Goal: Complete application form: Complete application form

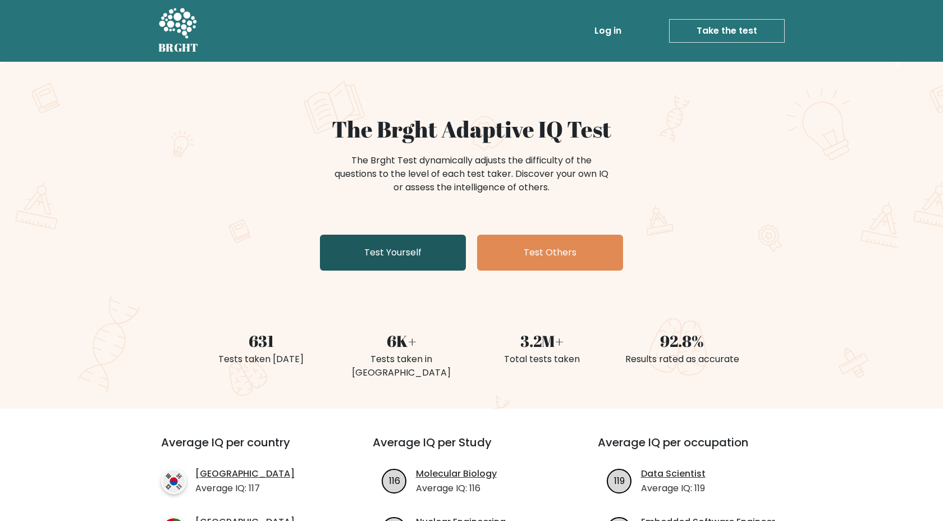
click at [357, 252] on link "Test Yourself" at bounding box center [393, 253] width 146 height 36
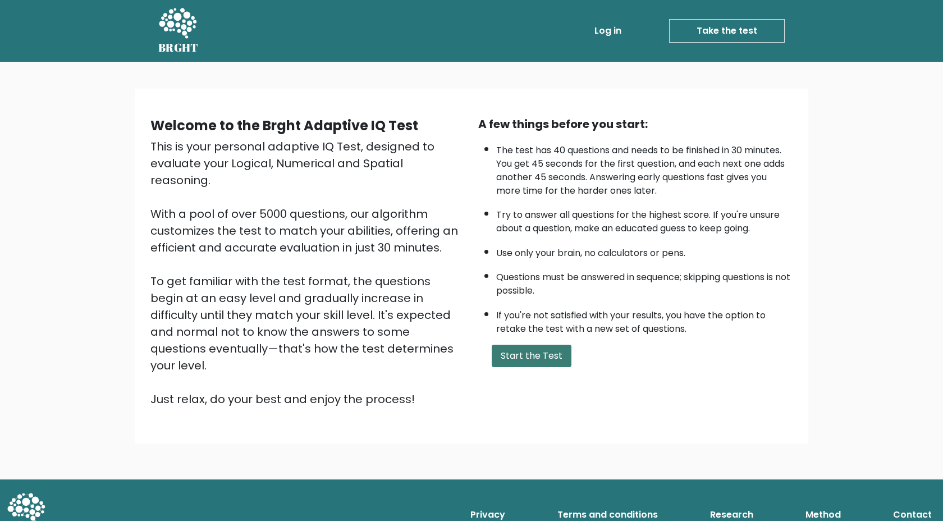
click at [541, 357] on button "Start the Test" at bounding box center [531, 355] width 80 height 22
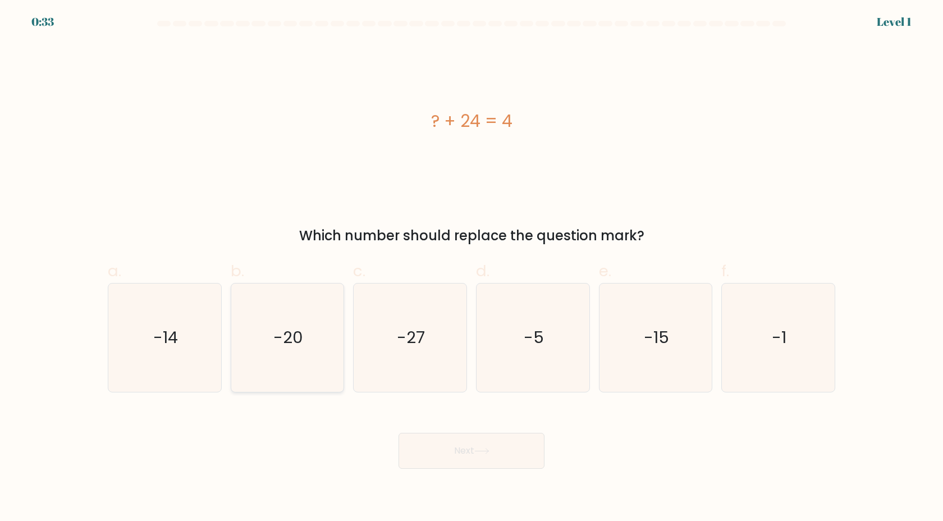
click at [284, 344] on text "-20" at bounding box center [288, 337] width 30 height 22
click at [471, 268] on input "b. -20" at bounding box center [471, 263] width 1 height 7
radio input "true"
click at [436, 458] on button "Next" at bounding box center [471, 451] width 146 height 36
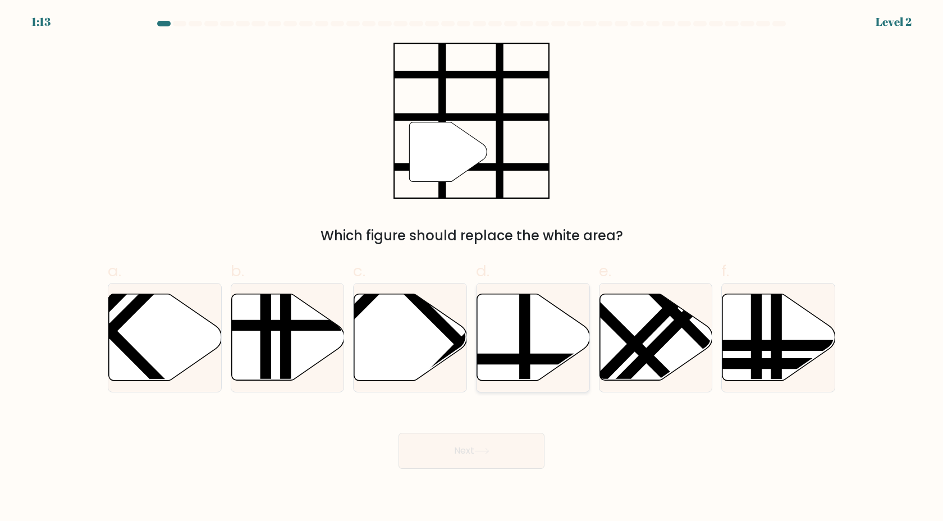
click at [525, 344] on line at bounding box center [525, 291] width 0 height 227
click at [472, 268] on input "d." at bounding box center [471, 263] width 1 height 7
radio input "true"
click at [496, 438] on button "Next" at bounding box center [471, 451] width 146 height 36
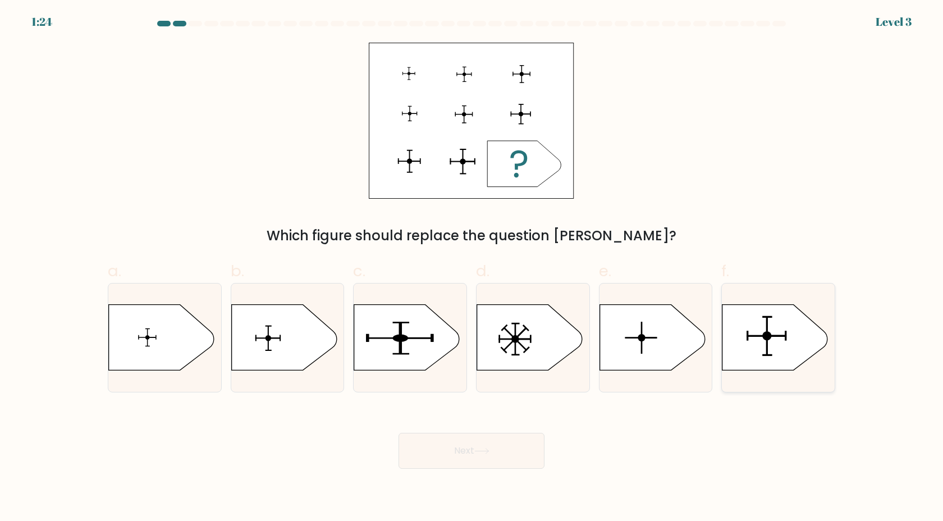
click at [756, 342] on icon at bounding box center [774, 338] width 105 height 66
click at [472, 268] on input "f." at bounding box center [471, 263] width 1 height 7
radio input "true"
click at [521, 448] on button "Next" at bounding box center [471, 451] width 146 height 36
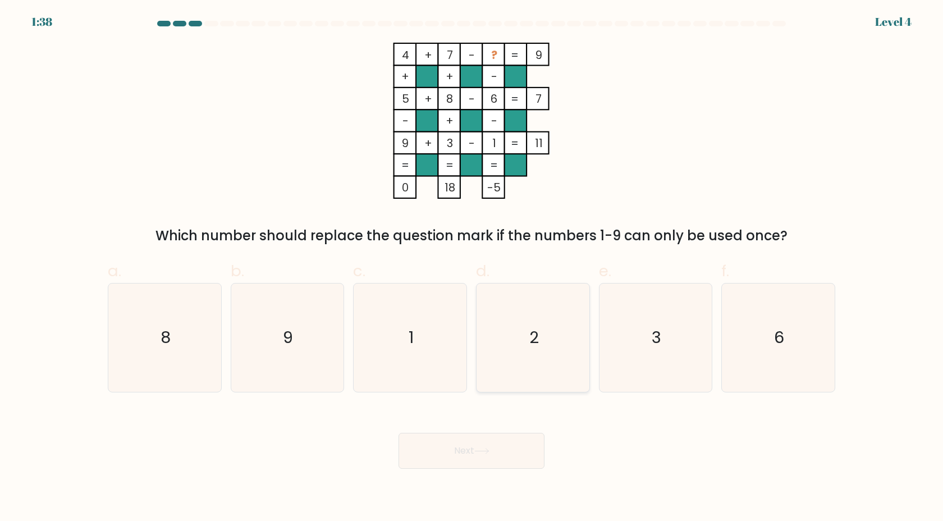
click at [534, 356] on icon "2" at bounding box center [533, 337] width 108 height 108
click at [472, 268] on input "d. 2" at bounding box center [471, 263] width 1 height 7
radio input "true"
click at [523, 448] on button "Next" at bounding box center [471, 451] width 146 height 36
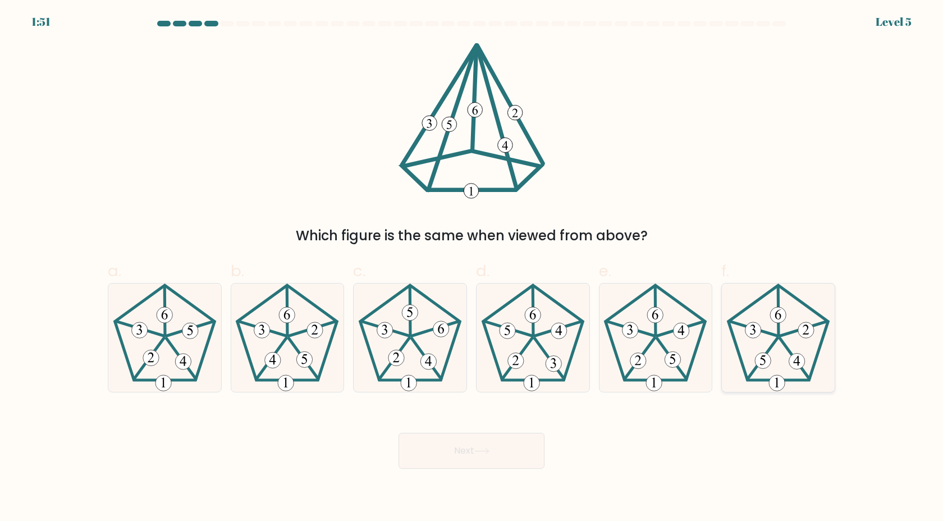
click at [782, 342] on 440 at bounding box center [793, 358] width 29 height 40
click at [472, 268] on input "f." at bounding box center [471, 263] width 1 height 7
radio input "true"
click at [488, 462] on button "Next" at bounding box center [471, 451] width 146 height 36
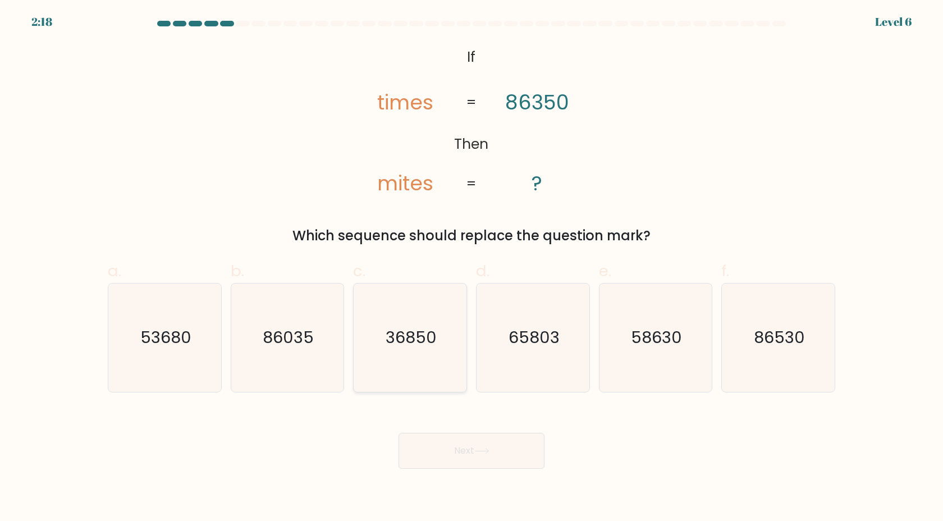
click at [436, 333] on icon "36850" at bounding box center [410, 337] width 108 height 108
click at [471, 268] on input "c. 36850" at bounding box center [471, 263] width 1 height 7
radio input "true"
click at [461, 445] on button "Next" at bounding box center [471, 451] width 146 height 36
click at [477, 456] on button "Next" at bounding box center [471, 451] width 146 height 36
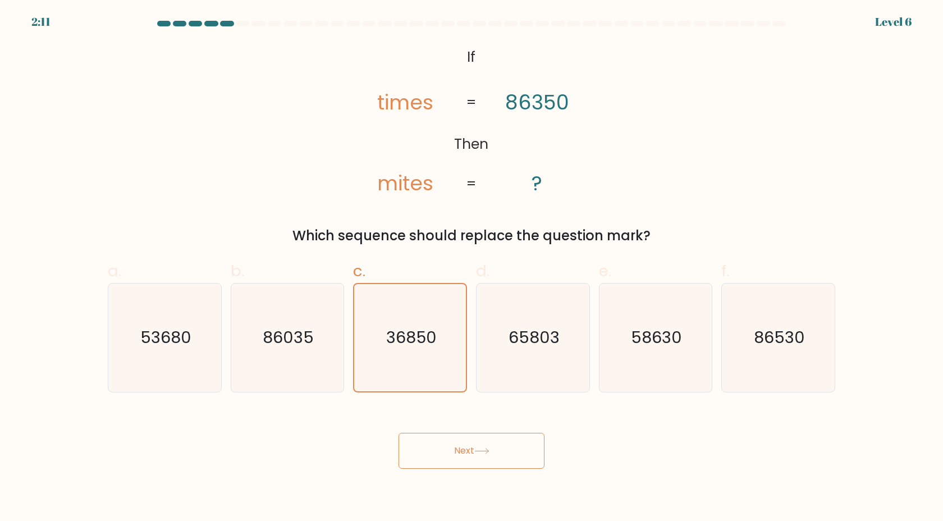
click at [474, 471] on body "2:11 Level 6 If" at bounding box center [471, 260] width 943 height 521
click at [474, 452] on button "Next" at bounding box center [471, 451] width 146 height 36
click at [439, 260] on label "c. 36850" at bounding box center [410, 325] width 114 height 132
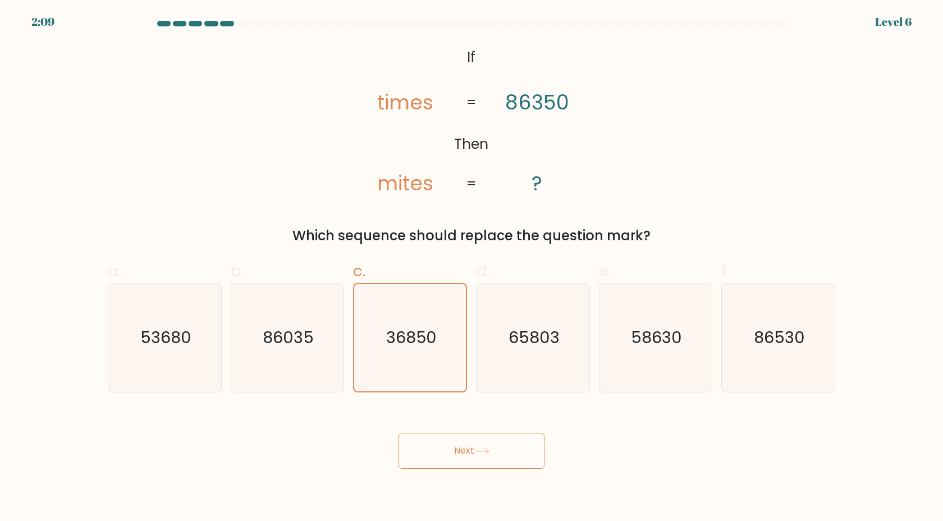
click at [471, 260] on input "c. 36850" at bounding box center [471, 263] width 1 height 7
click at [425, 305] on icon "36850" at bounding box center [409, 337] width 107 height 107
click at [471, 268] on input "c. 36850" at bounding box center [471, 263] width 1 height 7
click at [473, 451] on button "Next" at bounding box center [471, 451] width 146 height 36
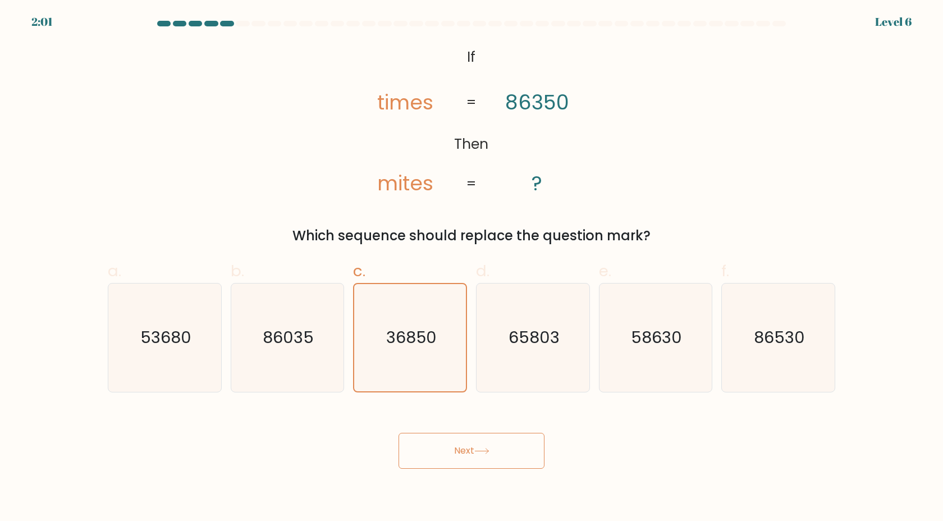
click at [473, 451] on button "Next" at bounding box center [471, 451] width 146 height 36
click at [790, 171] on div "@import url('https://fonts.googleapis.com/css?family=Abril+Fatface:400,100,100i…" at bounding box center [471, 144] width 741 height 203
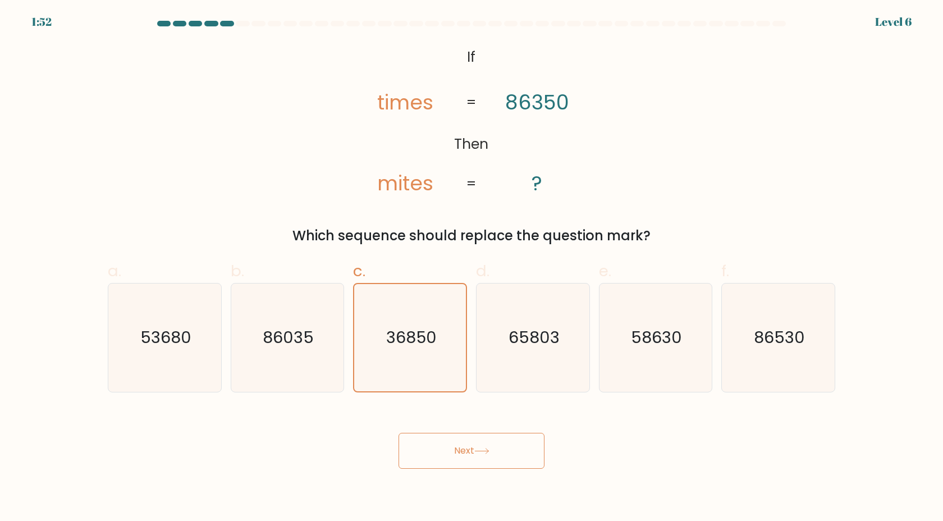
click at [462, 454] on button "Next" at bounding box center [471, 451] width 146 height 36
click at [467, 454] on button "Next" at bounding box center [471, 451] width 146 height 36
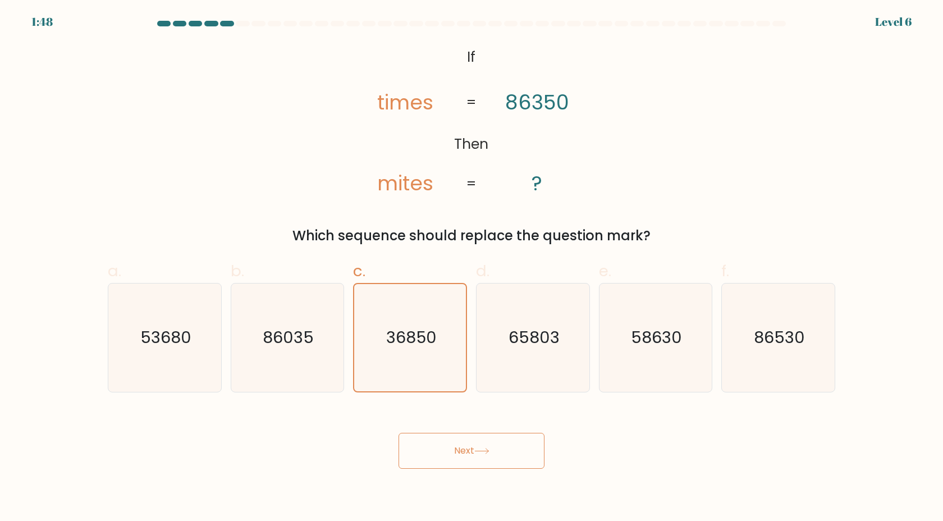
click at [467, 454] on button "Next" at bounding box center [471, 451] width 146 height 36
click at [327, 370] on icon "86035" at bounding box center [287, 337] width 108 height 108
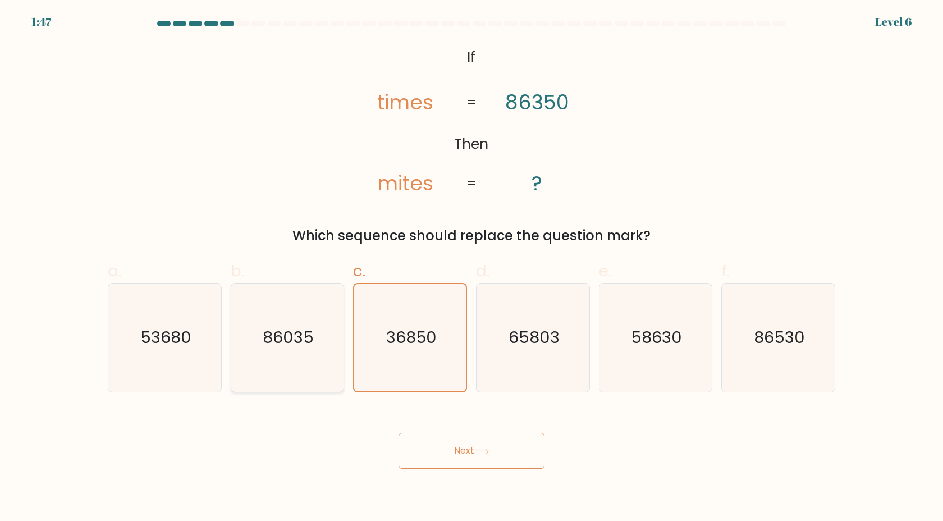
click at [471, 268] on input "b. 86035" at bounding box center [471, 263] width 1 height 7
radio input "true"
click at [407, 347] on text "36850" at bounding box center [410, 337] width 51 height 22
click at [471, 268] on input "c. 36850" at bounding box center [471, 263] width 1 height 7
radio input "true"
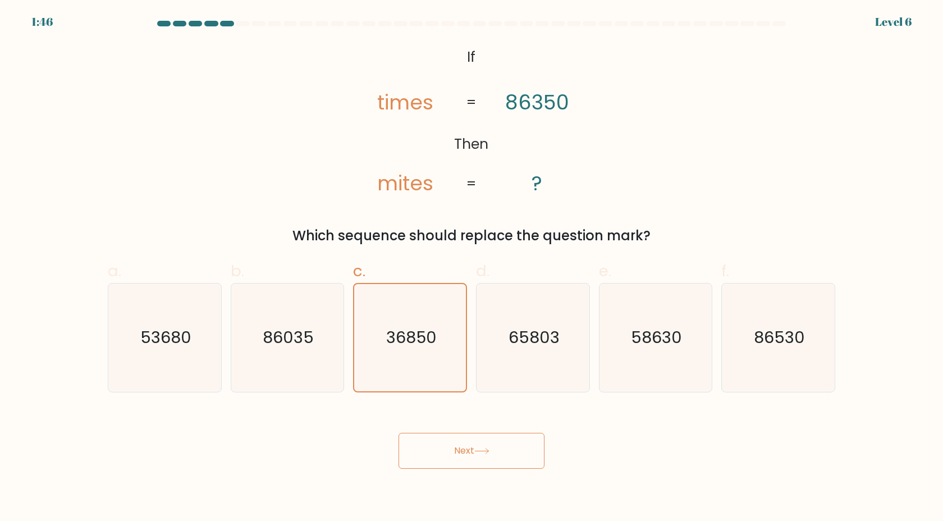
click at [463, 455] on button "Next" at bounding box center [471, 451] width 146 height 36
click at [462, 447] on button "Next" at bounding box center [471, 451] width 146 height 36
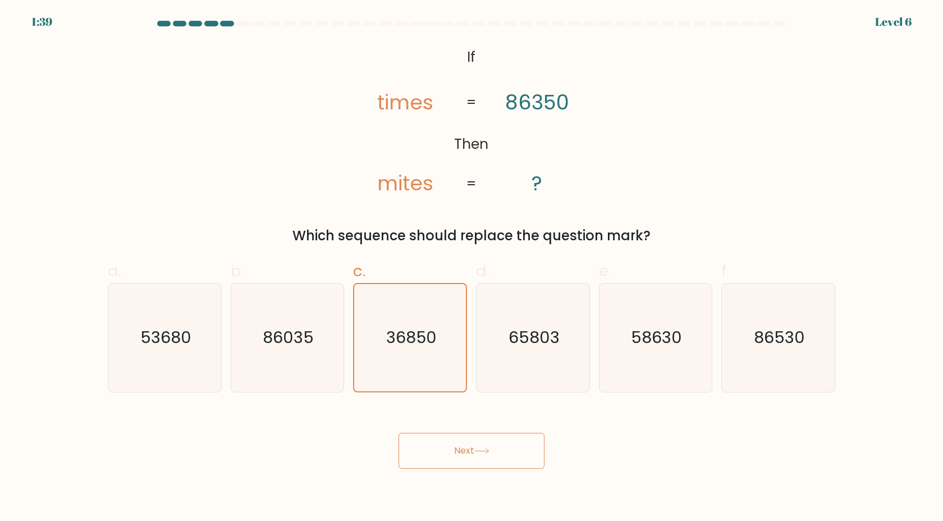
click at [462, 447] on button "Next" at bounding box center [471, 451] width 146 height 36
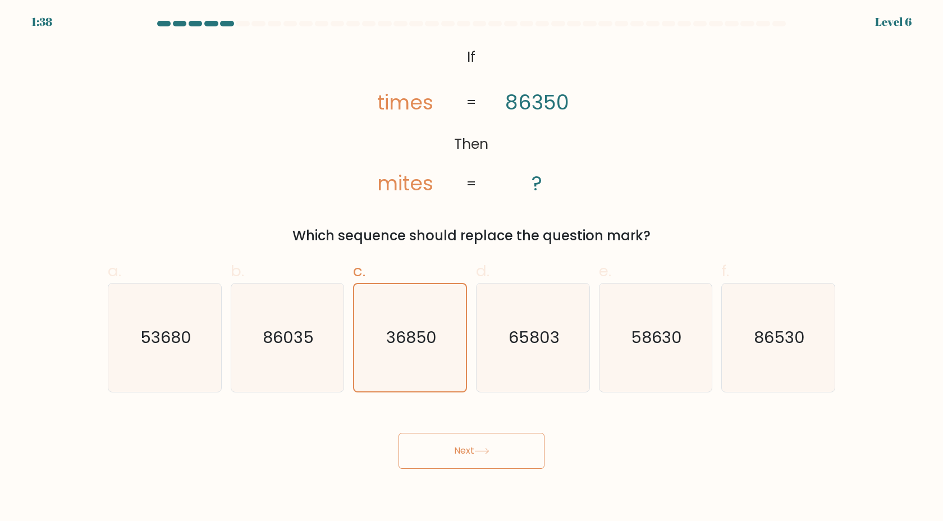
click at [462, 447] on button "Next" at bounding box center [471, 451] width 146 height 36
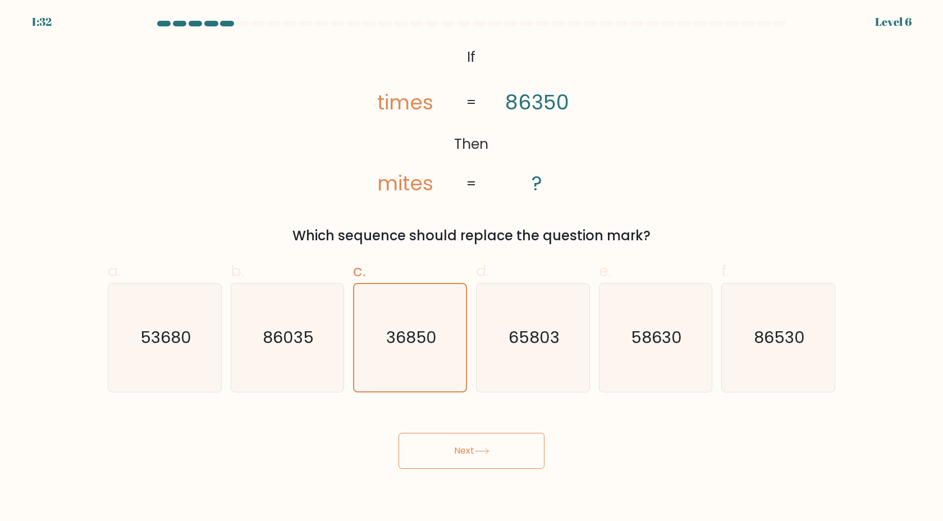
click at [774, 172] on div "@import url('https://fonts.googleapis.com/css?family=Abril+Fatface:400,100,100i…" at bounding box center [471, 144] width 741 height 203
click at [459, 461] on button "Next" at bounding box center [471, 451] width 146 height 36
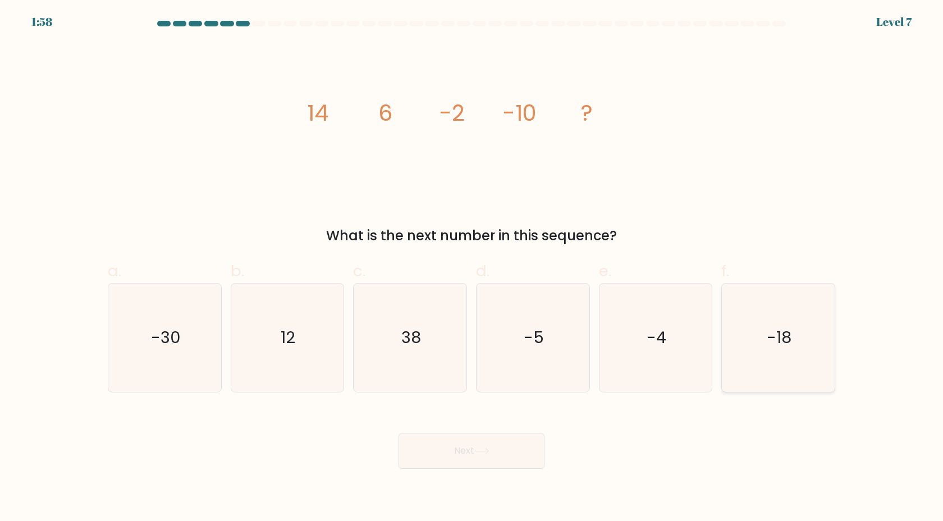
click at [783, 322] on icon "-18" at bounding box center [778, 337] width 108 height 108
click at [472, 268] on input "f. -18" at bounding box center [471, 263] width 1 height 7
radio input "true"
click at [502, 449] on button "Next" at bounding box center [471, 451] width 146 height 36
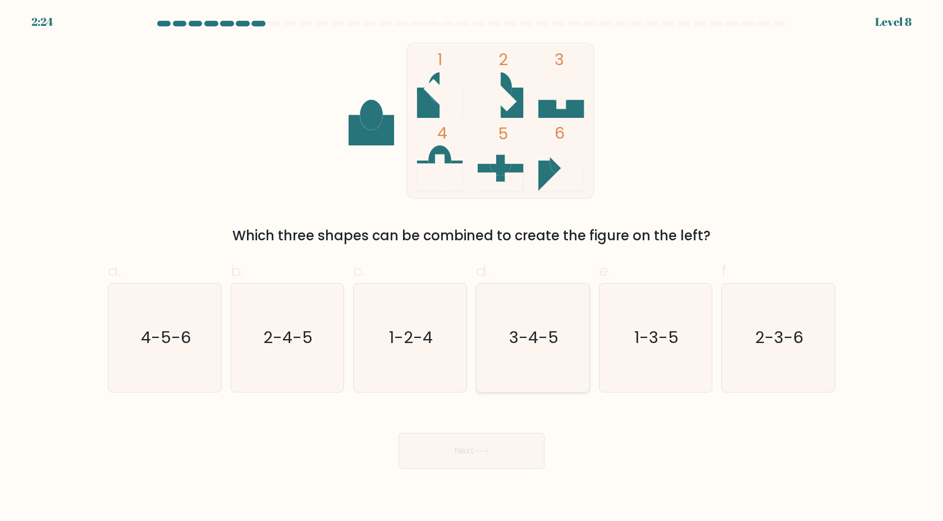
click at [535, 342] on text "3-4-5" at bounding box center [533, 337] width 49 height 22
click at [472, 268] on input "d. 3-4-5" at bounding box center [471, 263] width 1 height 7
radio input "true"
click at [494, 453] on button "Next" at bounding box center [471, 451] width 146 height 36
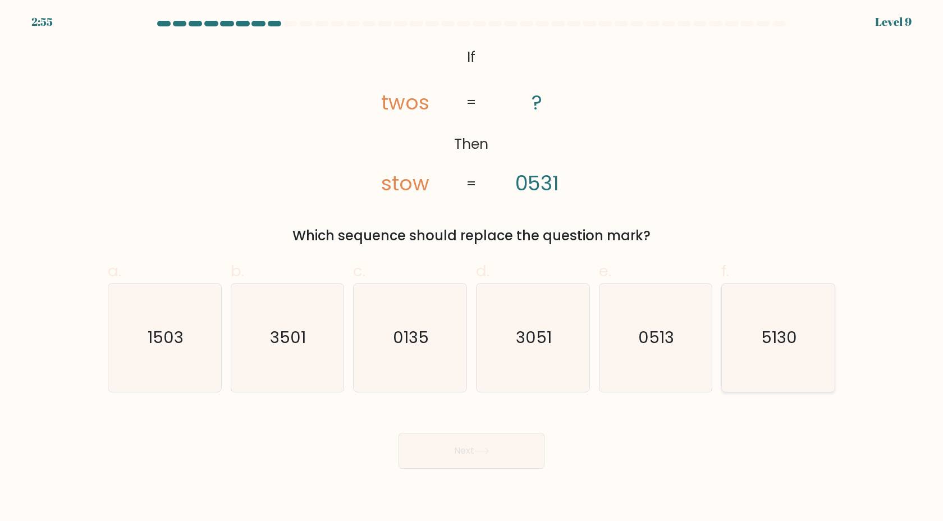
click at [773, 342] on text "5130" at bounding box center [779, 337] width 36 height 22
click at [472, 268] on input "f. 5130" at bounding box center [471, 263] width 1 height 7
radio input "true"
click at [507, 446] on button "Next" at bounding box center [471, 451] width 146 height 36
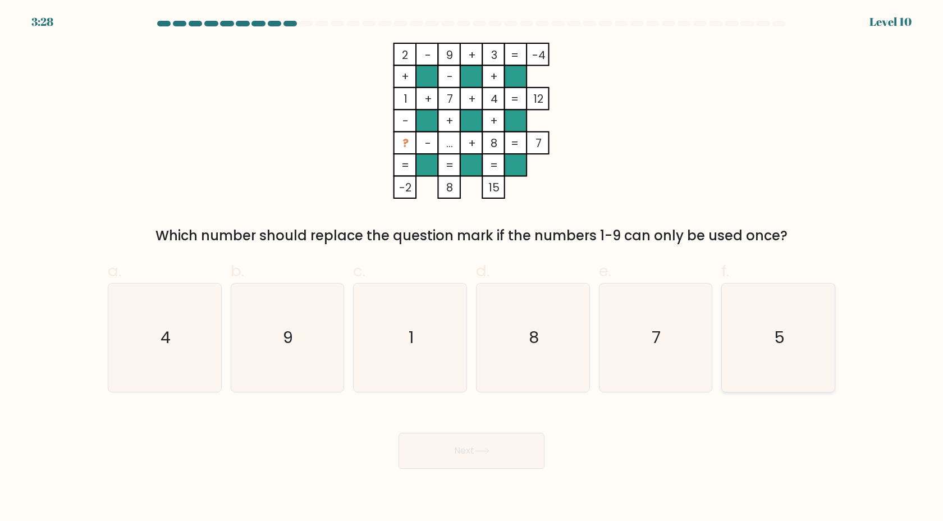
click at [792, 339] on icon "5" at bounding box center [778, 337] width 108 height 108
click at [472, 268] on input "f. 5" at bounding box center [471, 263] width 1 height 7
radio input "true"
click at [518, 451] on button "Next" at bounding box center [471, 451] width 146 height 36
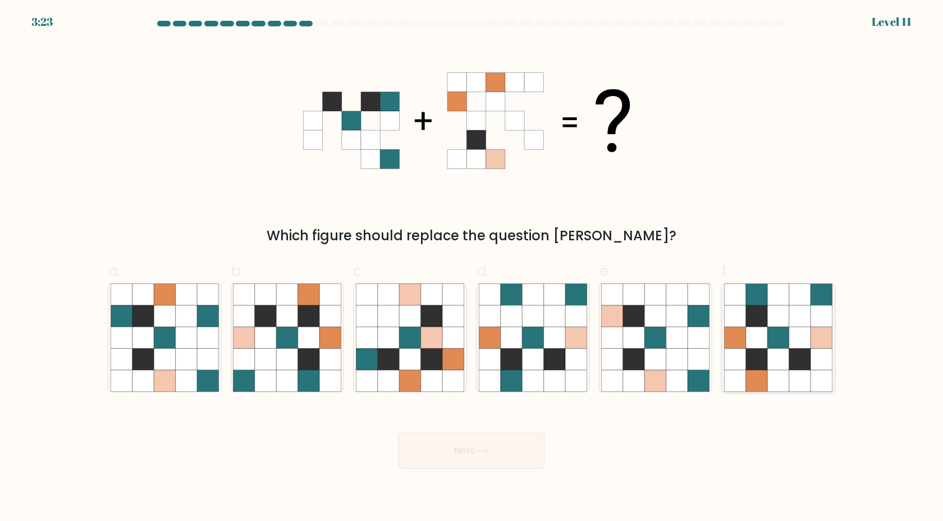
click at [815, 313] on icon at bounding box center [820, 315] width 21 height 21
click at [472, 268] on input "f." at bounding box center [471, 263] width 1 height 7
radio input "true"
click at [463, 464] on button "Next" at bounding box center [471, 451] width 146 height 36
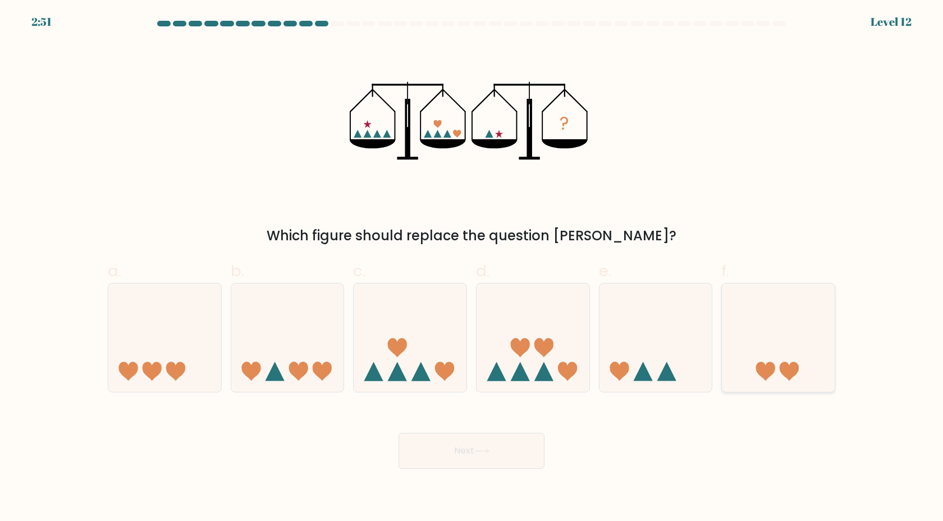
click at [779, 328] on icon at bounding box center [777, 337] width 113 height 93
click at [472, 268] on input "f." at bounding box center [471, 263] width 1 height 7
radio input "true"
click at [498, 453] on button "Next" at bounding box center [471, 451] width 146 height 36
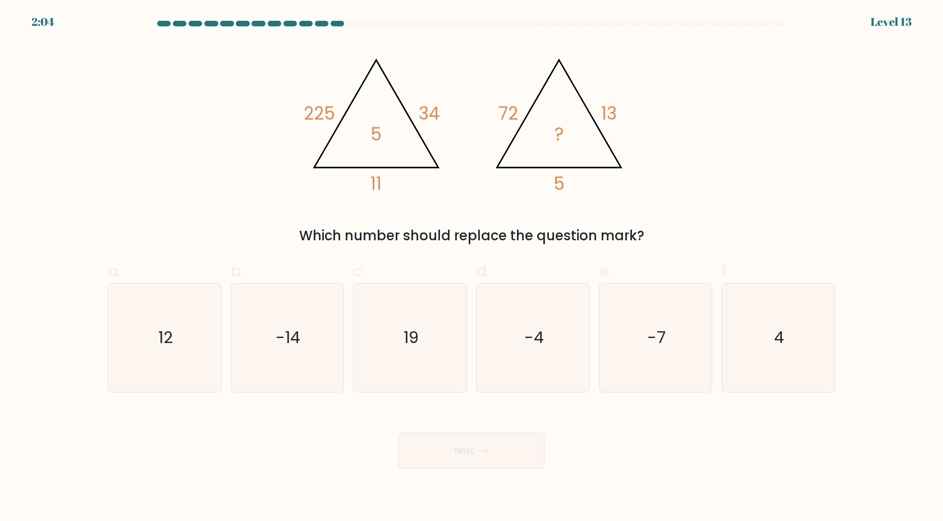
click at [329, 114] on tspan "225" at bounding box center [319, 113] width 31 height 25
click at [793, 354] on icon "4" at bounding box center [778, 337] width 108 height 108
click at [472, 268] on input "f. 4" at bounding box center [471, 263] width 1 height 7
radio input "true"
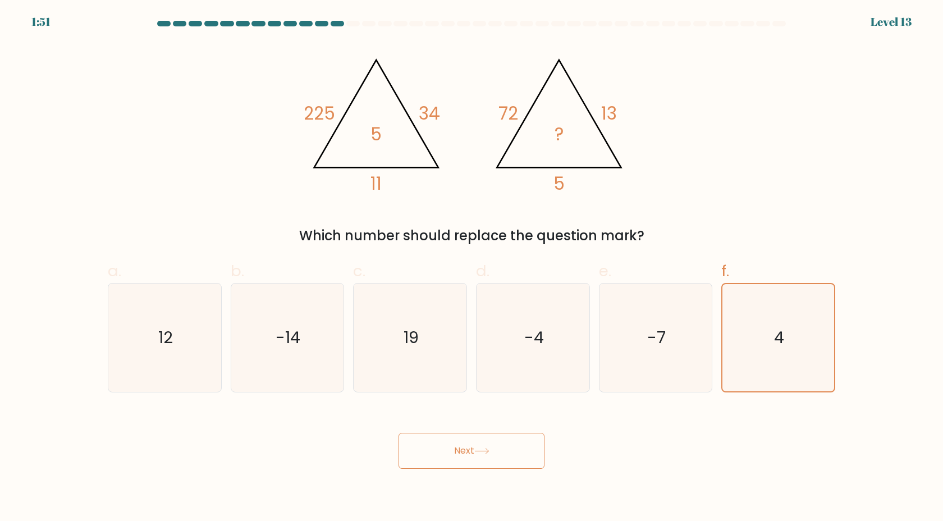
click at [480, 456] on button "Next" at bounding box center [471, 451] width 146 height 36
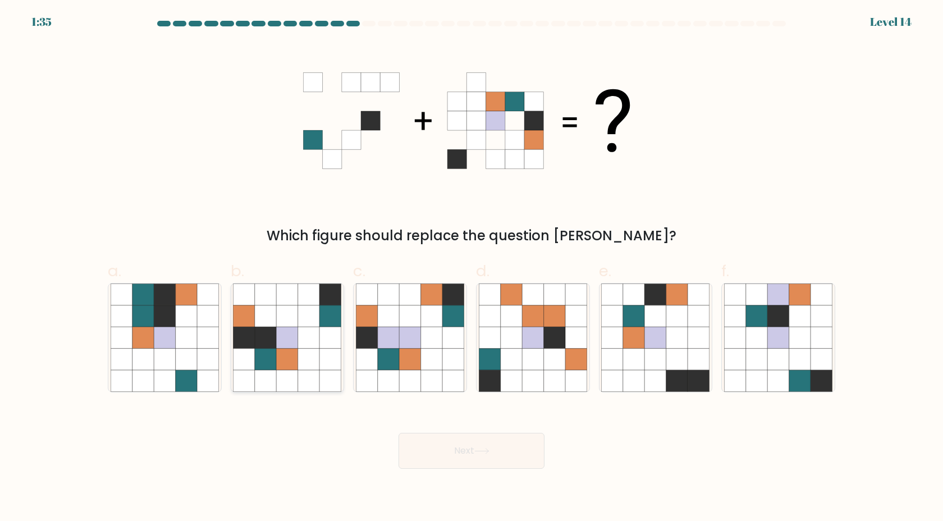
click at [309, 350] on icon at bounding box center [308, 358] width 21 height 21
click at [471, 268] on input "b." at bounding box center [471, 263] width 1 height 7
radio input "true"
click at [462, 459] on button "Next" at bounding box center [471, 451] width 146 height 36
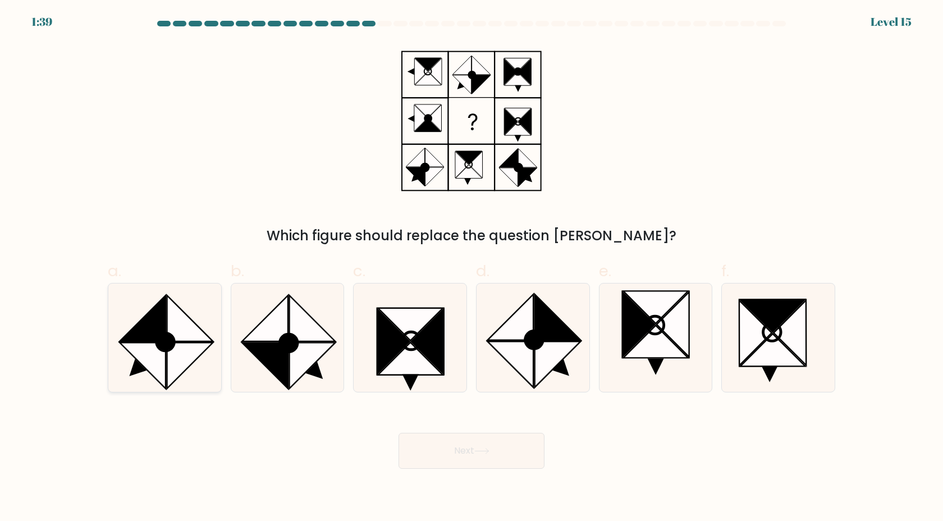
click at [155, 361] on icon at bounding box center [142, 365] width 46 height 46
click at [471, 268] on input "a." at bounding box center [471, 263] width 1 height 7
radio input "true"
click at [450, 443] on button "Next" at bounding box center [471, 451] width 146 height 36
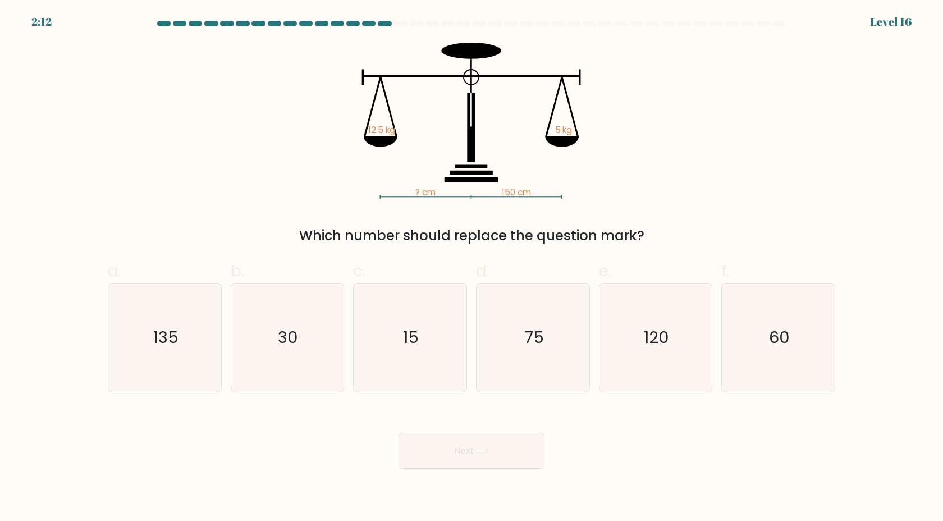
click at [510, 192] on tspan "150 cm" at bounding box center [516, 193] width 29 height 12
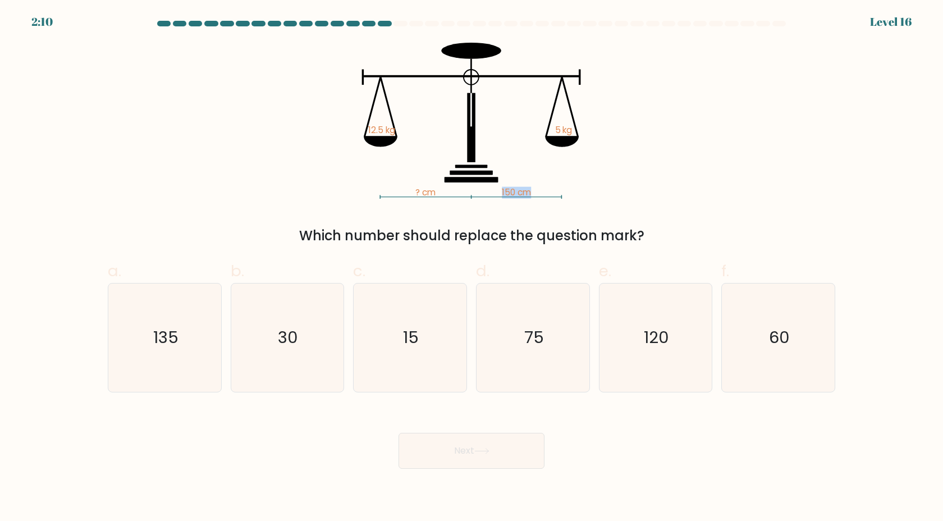
click at [510, 192] on tspan "150 cm" at bounding box center [516, 193] width 29 height 12
click at [528, 192] on tspan "150 cm" at bounding box center [516, 193] width 29 height 12
click at [518, 192] on tspan "150 cm" at bounding box center [516, 193] width 29 height 12
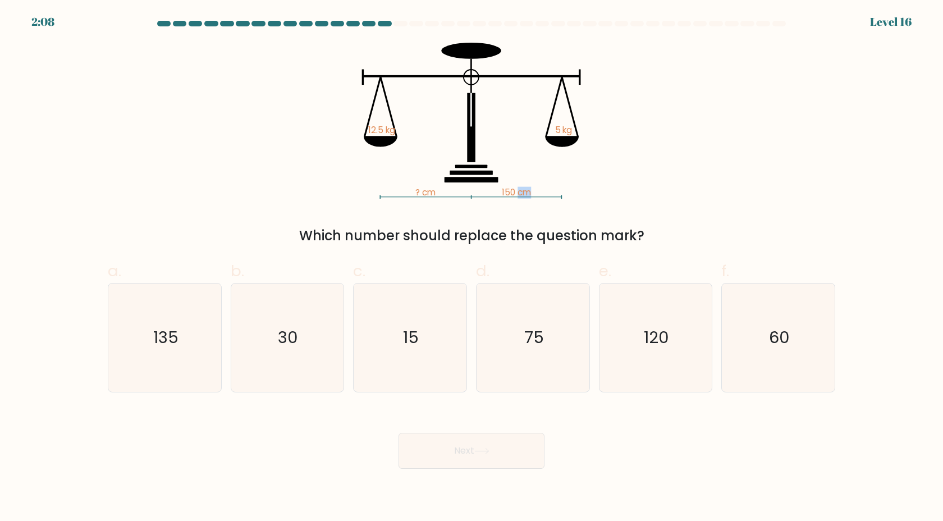
click at [518, 192] on tspan "150 cm" at bounding box center [516, 193] width 29 height 12
click at [507, 192] on tspan "150 cm" at bounding box center [516, 193] width 29 height 12
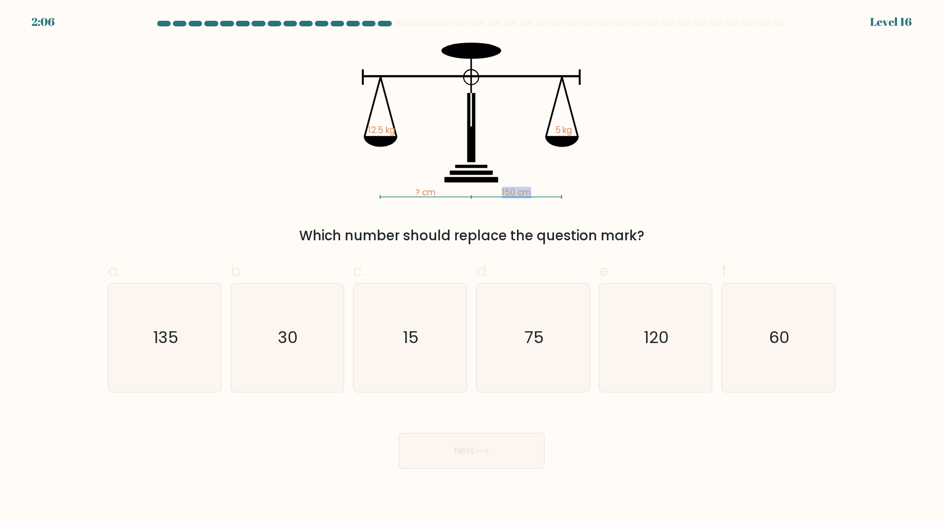
click at [521, 192] on tspan "150 cm" at bounding box center [516, 193] width 29 height 12
click at [510, 192] on tspan "150 cm" at bounding box center [516, 193] width 29 height 12
click at [784, 326] on text "60" at bounding box center [779, 337] width 21 height 22
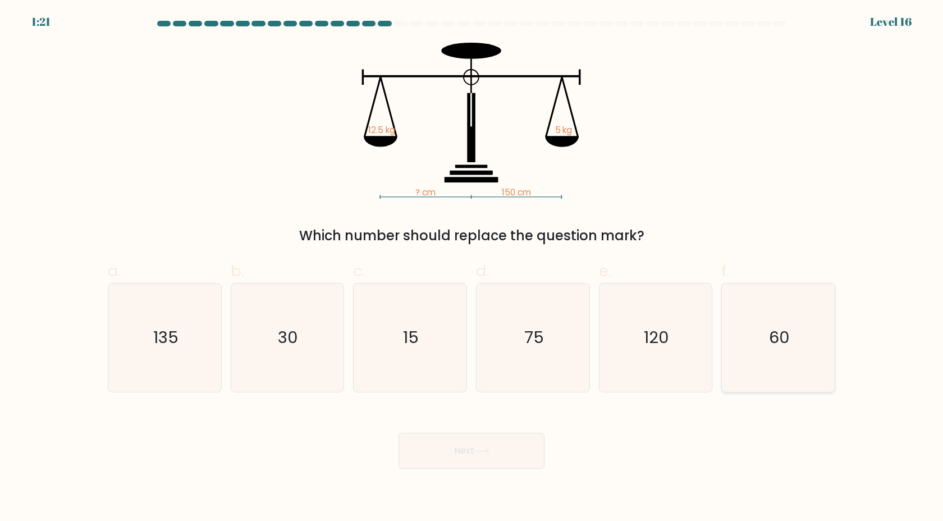
click at [472, 268] on input "f. 60" at bounding box center [471, 263] width 1 height 7
radio input "true"
click at [475, 448] on button "Next" at bounding box center [471, 451] width 146 height 36
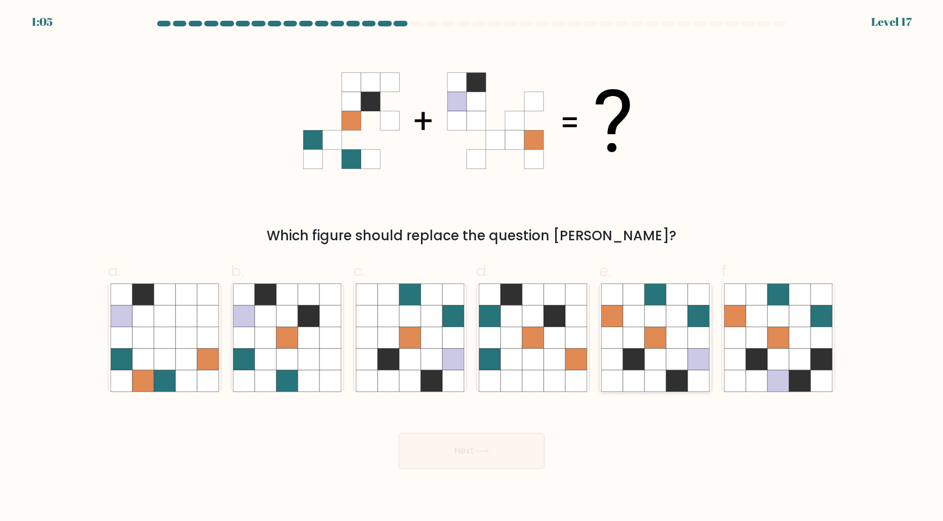
click at [674, 351] on icon at bounding box center [676, 358] width 21 height 21
click at [472, 268] on input "e." at bounding box center [471, 263] width 1 height 7
radio input "true"
click at [507, 456] on button "Next" at bounding box center [471, 451] width 146 height 36
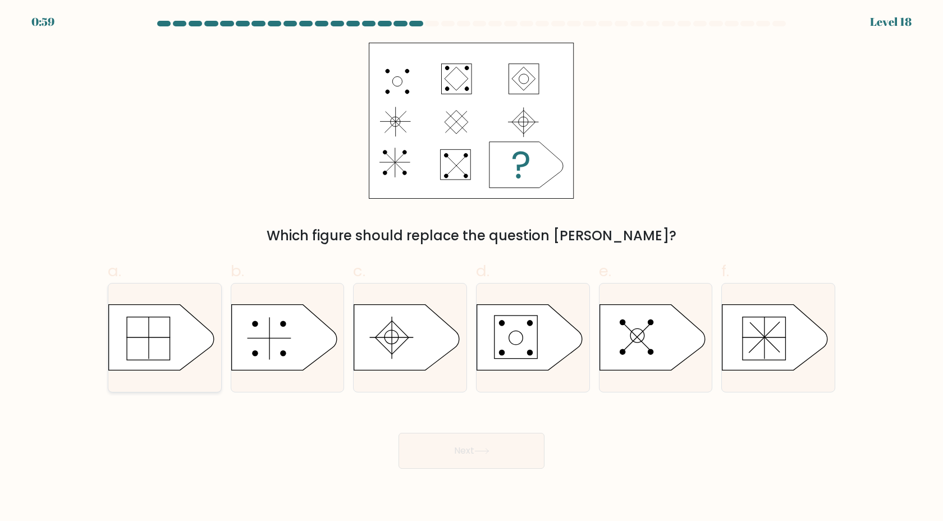
click at [174, 343] on icon at bounding box center [161, 338] width 105 height 66
click at [471, 268] on input "a." at bounding box center [471, 263] width 1 height 7
radio input "true"
click at [461, 458] on button "Next" at bounding box center [471, 451] width 146 height 36
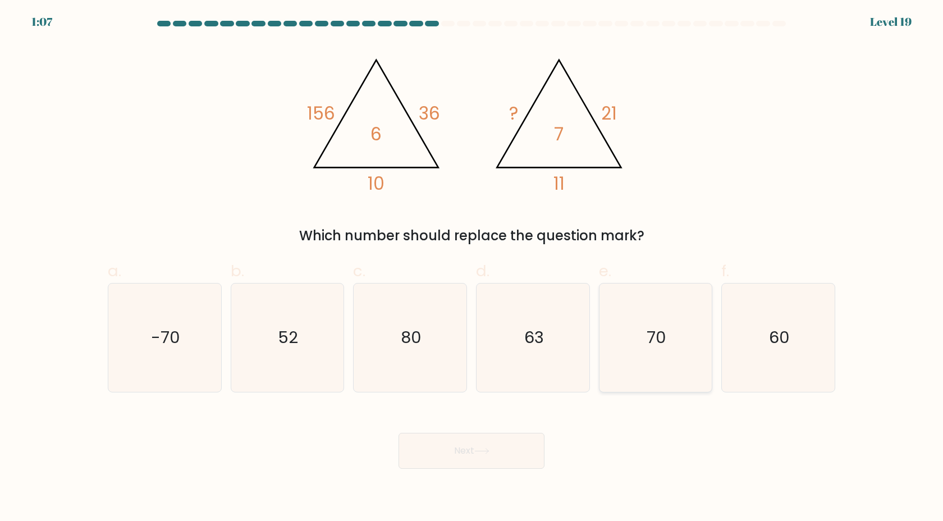
click at [656, 326] on text "70" at bounding box center [656, 337] width 20 height 22
click at [472, 268] on input "e. 70" at bounding box center [471, 263] width 1 height 7
radio input "true"
click at [499, 454] on button "Next" at bounding box center [471, 451] width 146 height 36
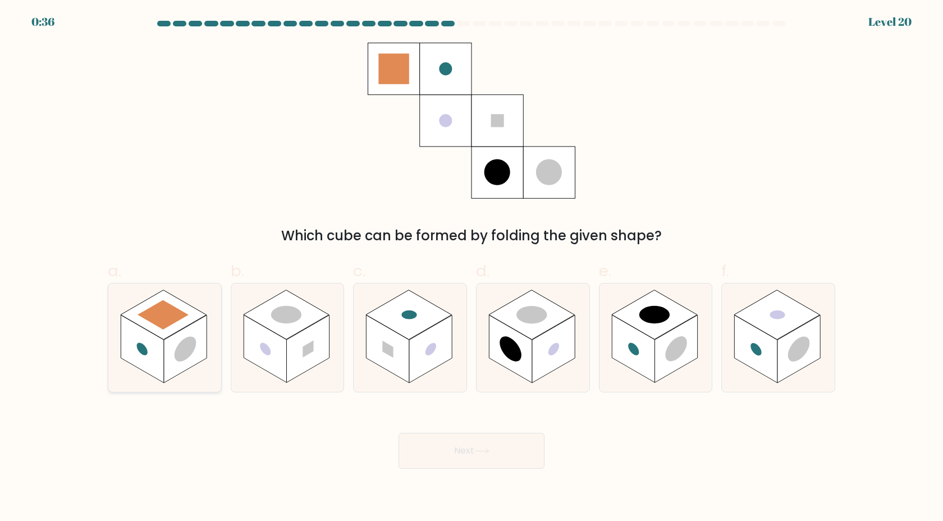
click at [191, 353] on circle at bounding box center [185, 349] width 22 height 34
click at [471, 268] on input "a." at bounding box center [471, 263] width 1 height 7
radio input "true"
click at [460, 451] on button "Next" at bounding box center [471, 451] width 146 height 36
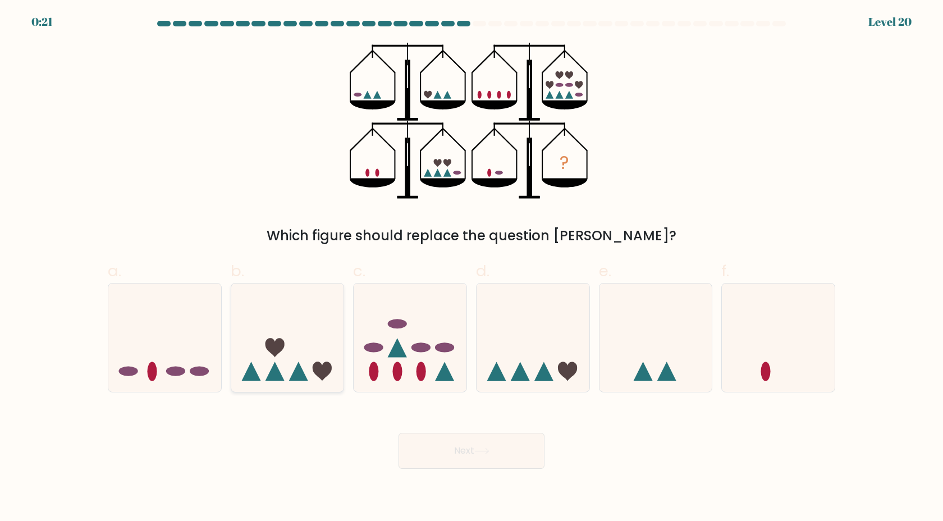
click at [305, 319] on icon at bounding box center [287, 337] width 113 height 93
click at [471, 268] on input "b." at bounding box center [471, 263] width 1 height 7
radio input "true"
click at [537, 361] on icon at bounding box center [532, 337] width 113 height 93
click at [472, 268] on input "d." at bounding box center [471, 263] width 1 height 7
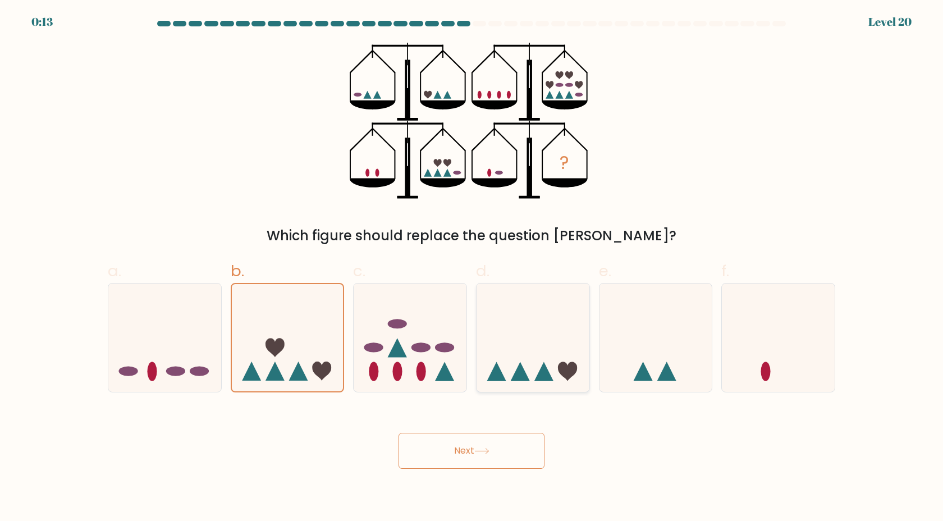
radio input "true"
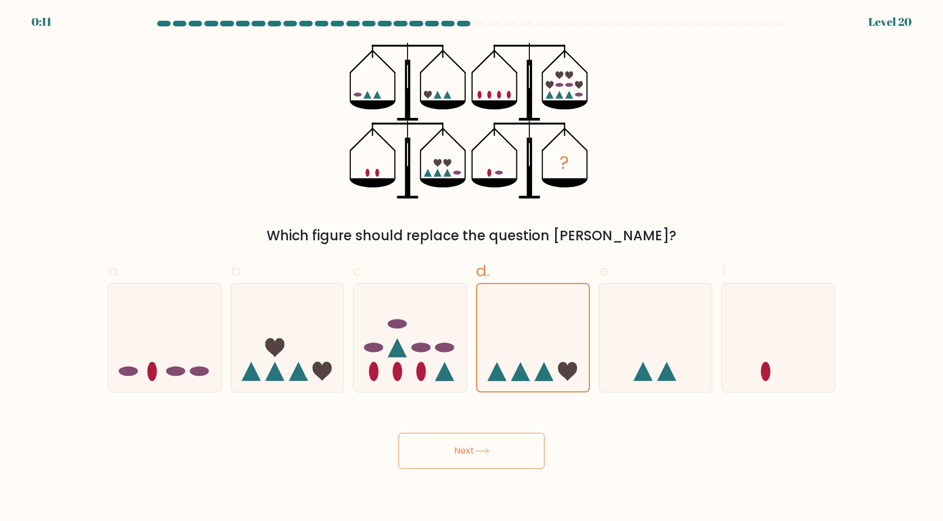
click at [504, 449] on button "Next" at bounding box center [471, 451] width 146 height 36
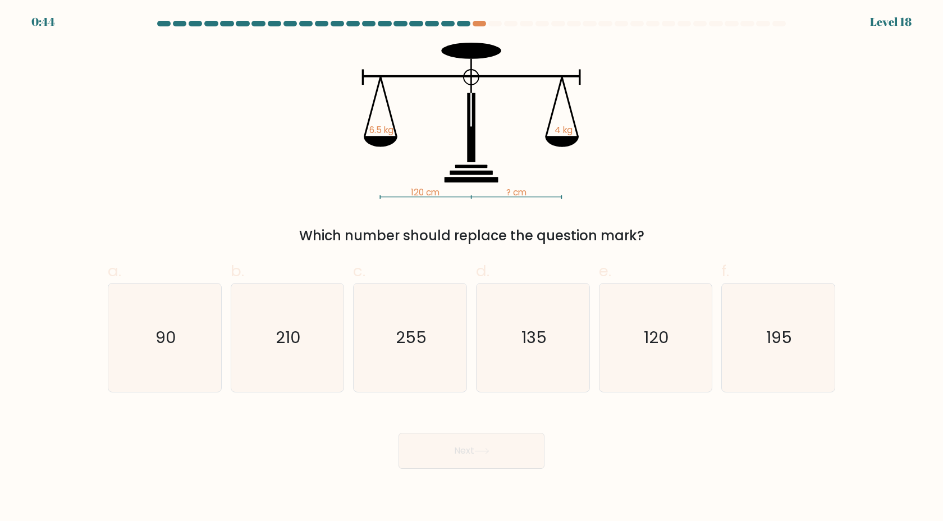
click at [375, 130] on tspan "6.5 kg" at bounding box center [381, 131] width 24 height 12
click at [376, 131] on tspan "6.5 kg" at bounding box center [381, 131] width 24 height 12
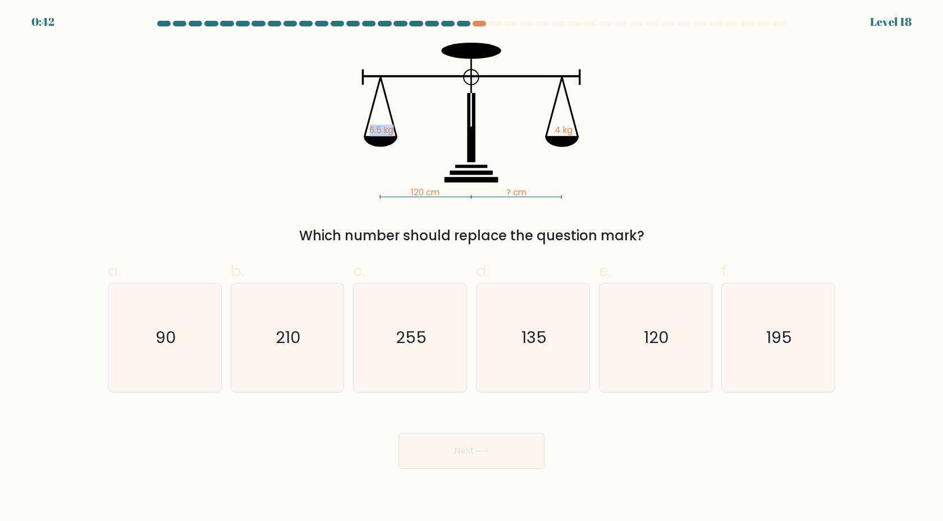
click at [380, 131] on tspan "6.5 kg" at bounding box center [381, 131] width 24 height 12
click at [375, 131] on tspan "6.5 kg" at bounding box center [381, 131] width 24 height 12
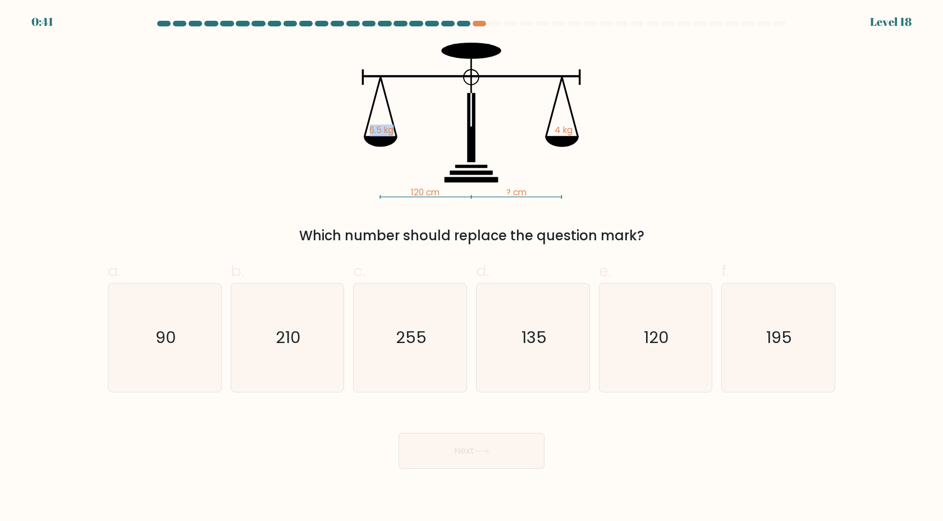
click at [375, 131] on tspan "6.5 kg" at bounding box center [381, 131] width 24 height 12
click at [377, 137] on icon at bounding box center [381, 141] width 34 height 11
click at [420, 189] on tspan "120 cm" at bounding box center [425, 193] width 29 height 12
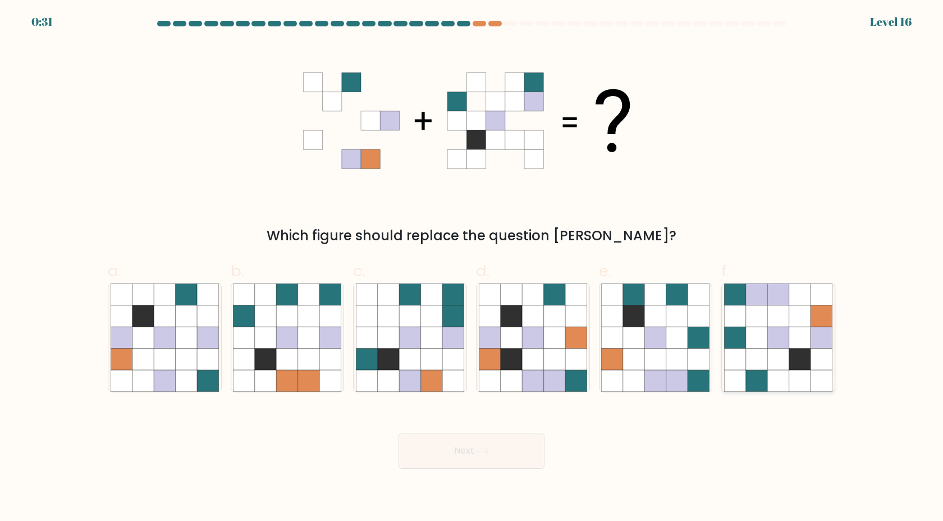
click at [791, 339] on icon at bounding box center [799, 337] width 21 height 21
click at [472, 268] on input "f." at bounding box center [471, 263] width 1 height 7
radio input "true"
click at [658, 319] on icon at bounding box center [655, 315] width 21 height 21
click at [472, 268] on input "e." at bounding box center [471, 263] width 1 height 7
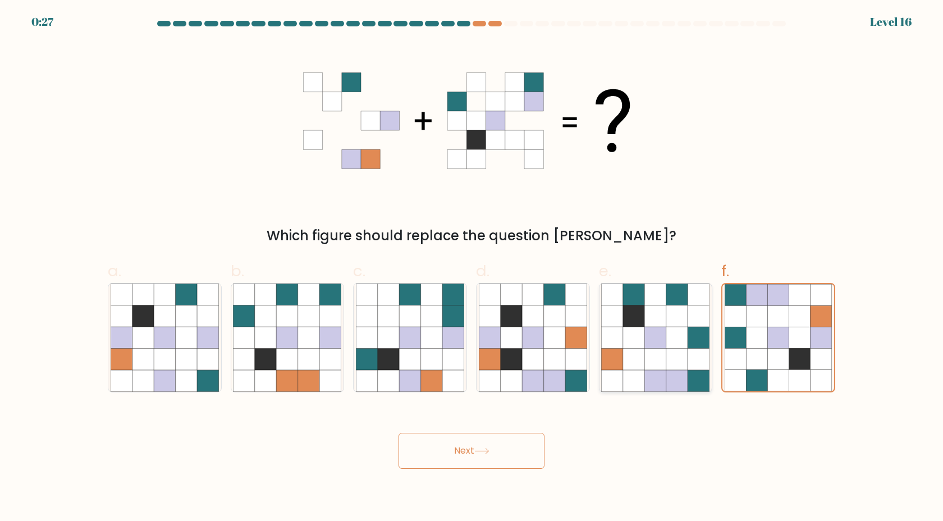
radio input "true"
click at [205, 362] on icon at bounding box center [207, 358] width 21 height 21
click at [471, 268] on input "a." at bounding box center [471, 263] width 1 height 7
radio input "true"
click at [797, 369] on icon at bounding box center [799, 358] width 21 height 21
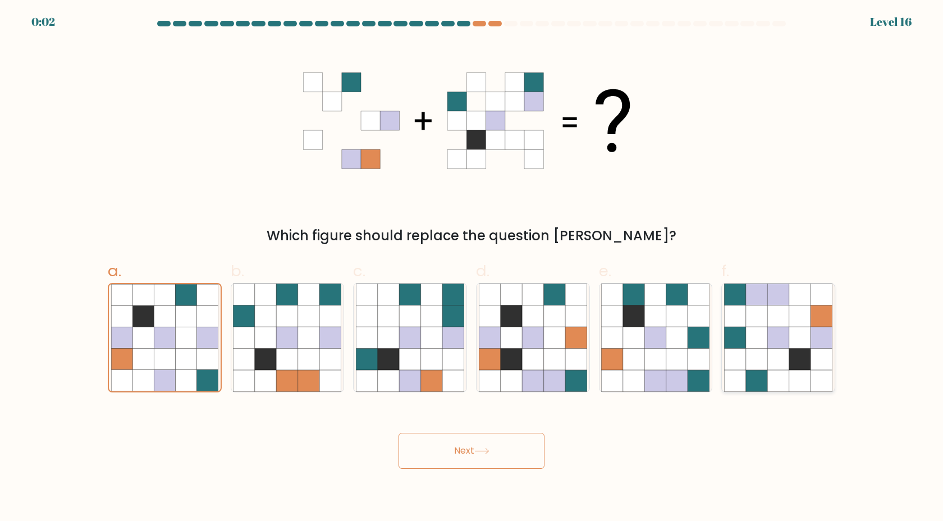
click at [472, 268] on input "f." at bounding box center [471, 263] width 1 height 7
radio input "true"
click at [470, 449] on button "Next" at bounding box center [471, 451] width 146 height 36
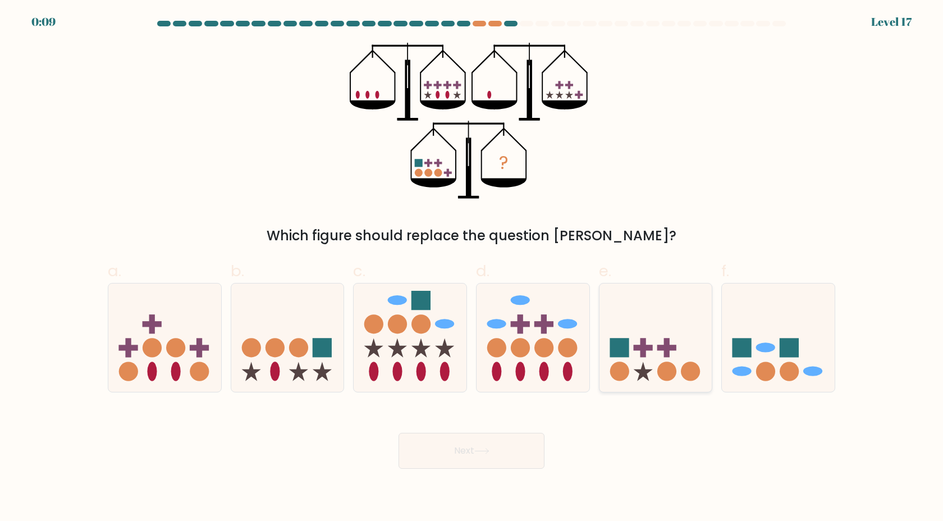
click at [616, 329] on icon at bounding box center [655, 337] width 113 height 93
click at [472, 268] on input "e." at bounding box center [471, 263] width 1 height 7
radio input "true"
click at [506, 454] on button "Next" at bounding box center [471, 451] width 146 height 36
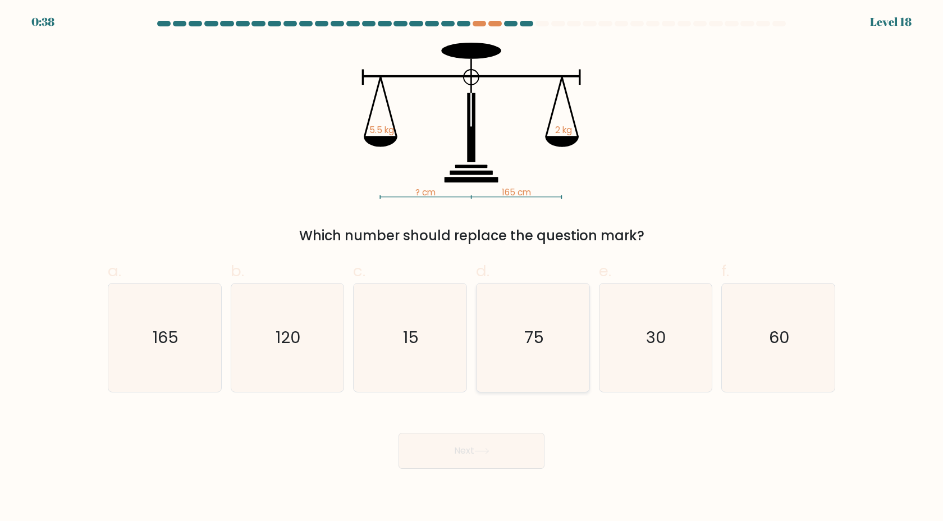
click at [523, 335] on icon "75" at bounding box center [533, 337] width 108 height 108
click at [472, 268] on input "d. 75" at bounding box center [471, 263] width 1 height 7
radio input "true"
click at [489, 452] on icon at bounding box center [481, 451] width 15 height 6
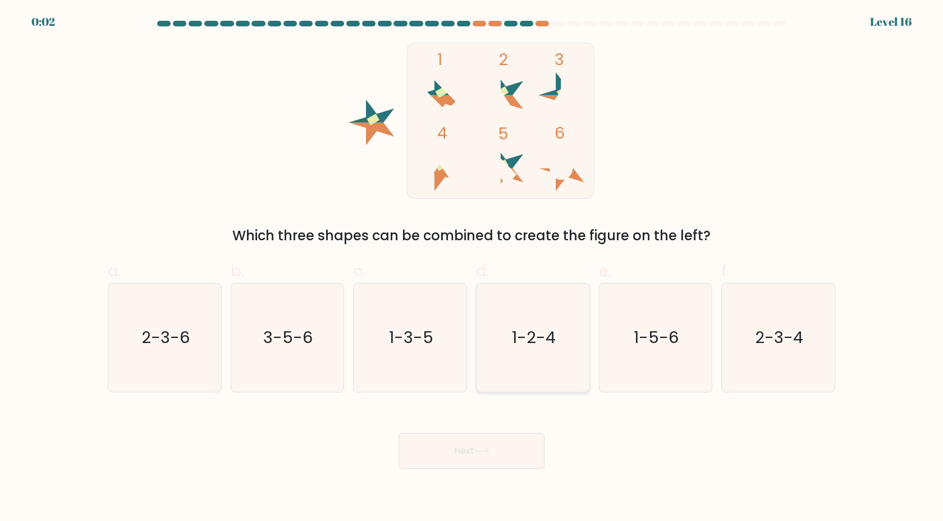
click at [531, 343] on text "1-2-4" at bounding box center [534, 337] width 44 height 22
click at [472, 268] on input "d. 1-2-4" at bounding box center [471, 263] width 1 height 7
radio input "true"
click at [495, 448] on button "Next" at bounding box center [471, 451] width 146 height 36
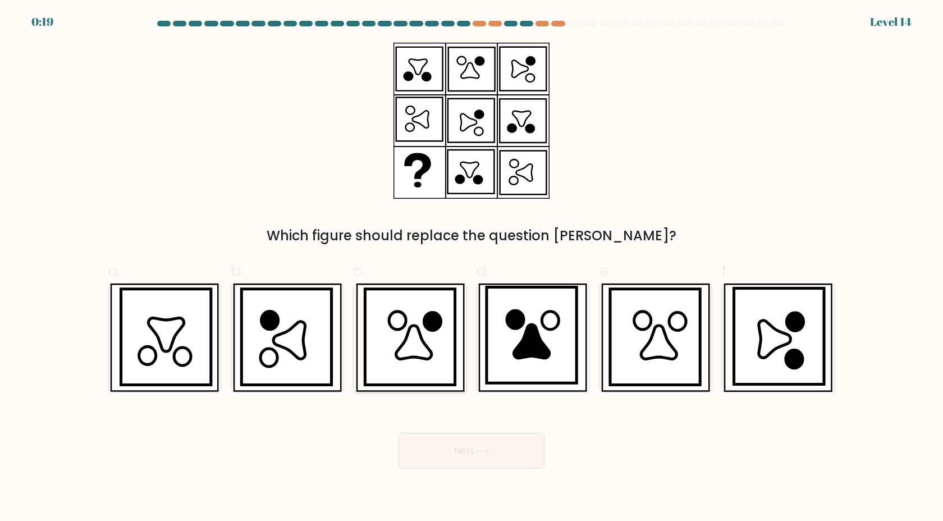
click at [398, 355] on icon at bounding box center [413, 342] width 35 height 34
click at [471, 268] on input "c." at bounding box center [471, 263] width 1 height 7
radio input "true"
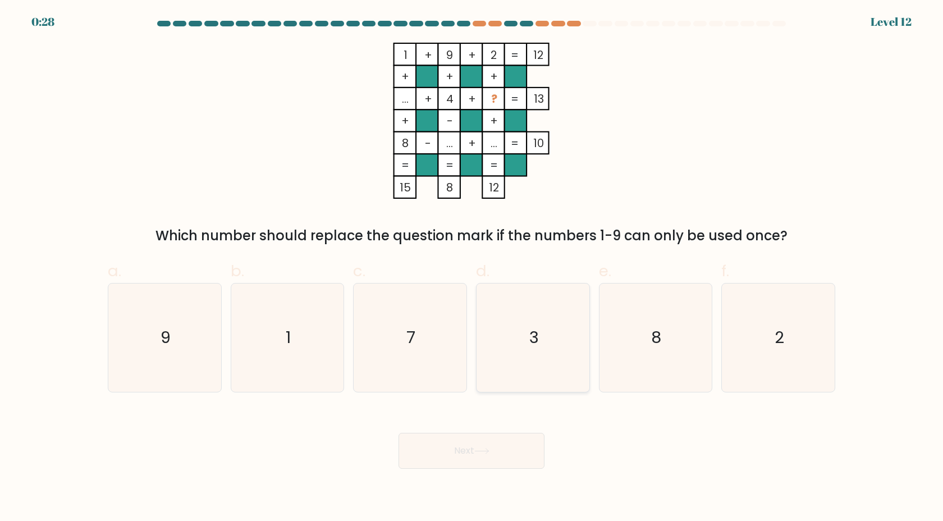
click at [525, 333] on icon "3" at bounding box center [533, 337] width 108 height 108
click at [472, 268] on input "d. 3" at bounding box center [471, 263] width 1 height 7
radio input "true"
click at [501, 435] on button "Next" at bounding box center [471, 451] width 146 height 36
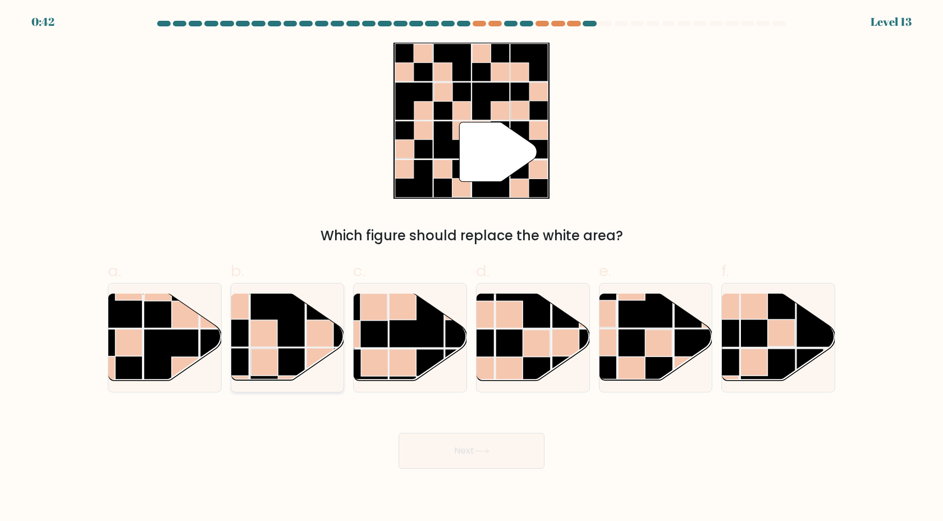
click at [279, 346] on rect at bounding box center [277, 319] width 55 height 55
click at [471, 268] on input "b." at bounding box center [471, 263] width 1 height 7
radio input "true"
click at [789, 373] on rect at bounding box center [767, 375] width 55 height 55
click at [472, 268] on input "f." at bounding box center [471, 263] width 1 height 7
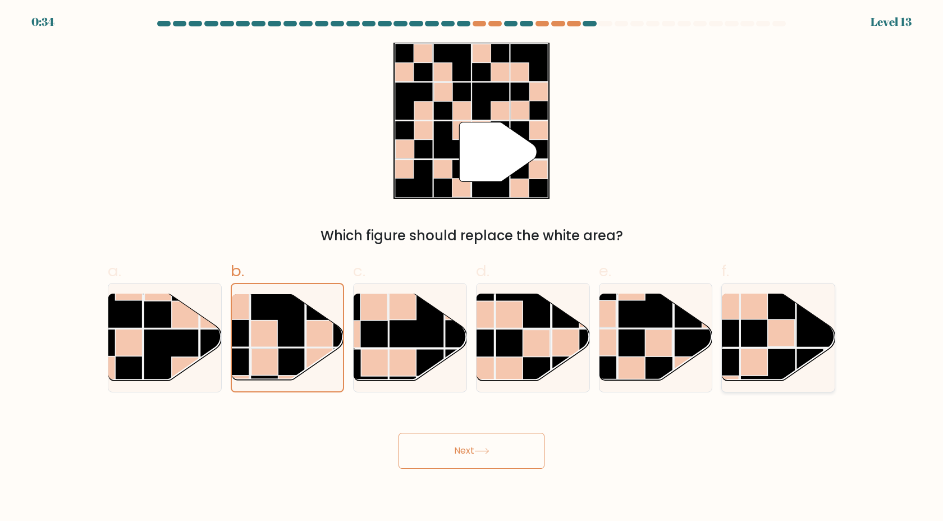
radio input "true"
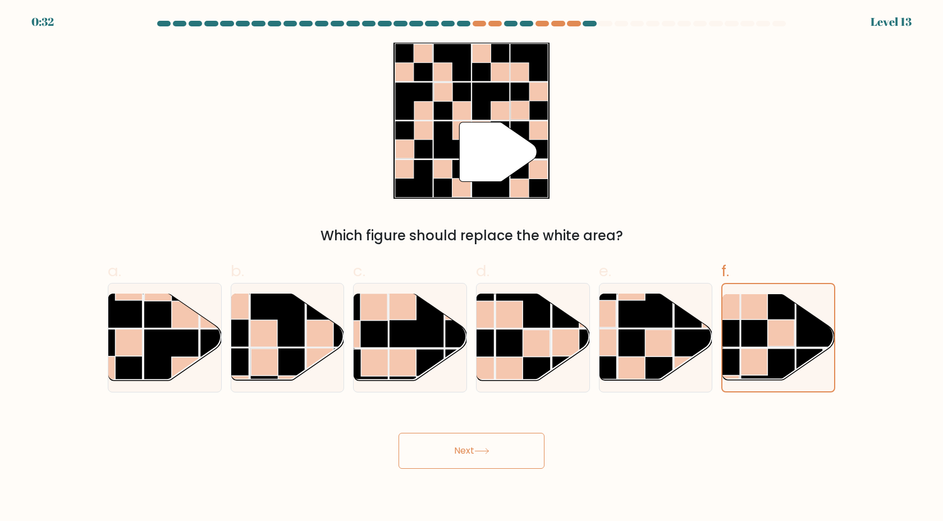
click at [486, 458] on button "Next" at bounding box center [471, 451] width 146 height 36
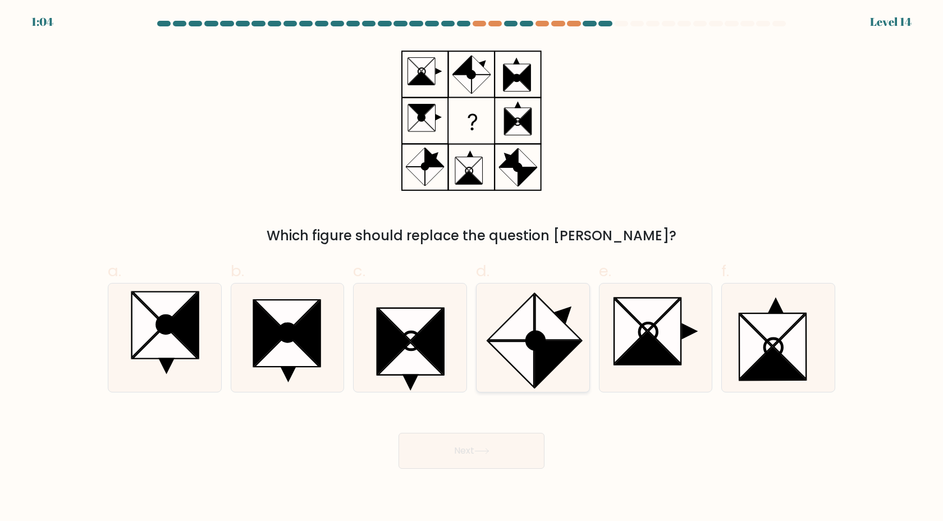
click at [530, 334] on icon at bounding box center [535, 341] width 18 height 18
click at [472, 268] on input "d." at bounding box center [471, 263] width 1 height 7
radio input "true"
click at [497, 447] on button "Next" at bounding box center [471, 451] width 146 height 36
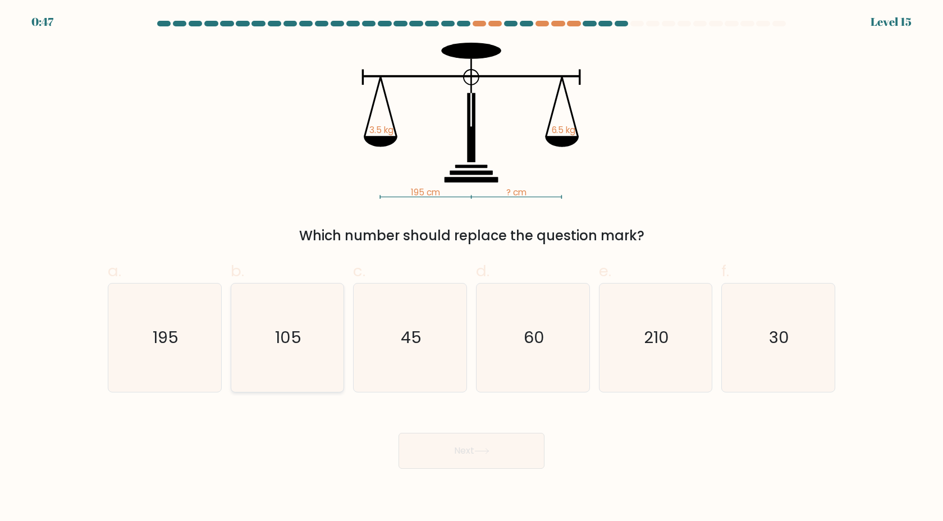
click at [299, 341] on text "105" at bounding box center [288, 337] width 26 height 22
click at [471, 268] on input "b. 105" at bounding box center [471, 263] width 1 height 7
radio input "true"
click at [461, 453] on button "Next" at bounding box center [471, 451] width 146 height 36
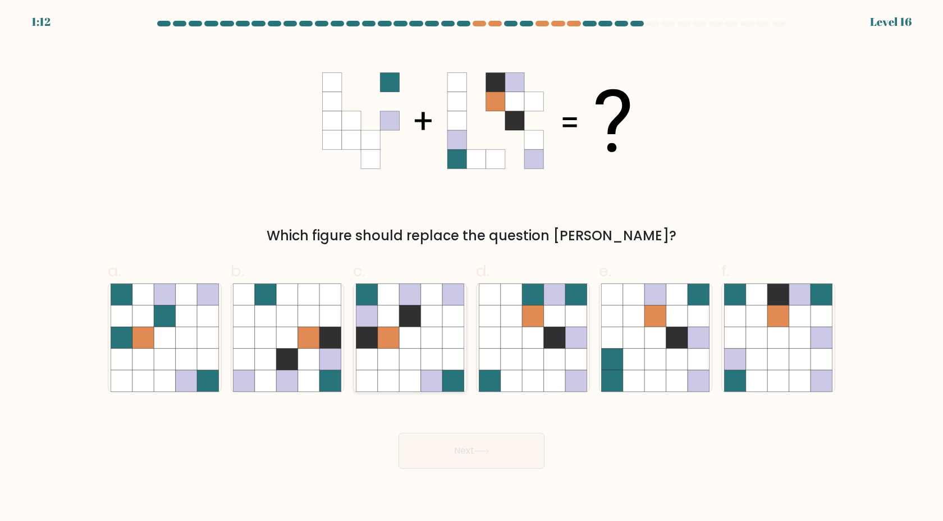
click at [396, 342] on icon at bounding box center [388, 337] width 21 height 21
click at [471, 268] on input "c." at bounding box center [471, 263] width 1 height 7
radio input "true"
click at [467, 458] on button "Next" at bounding box center [471, 451] width 146 height 36
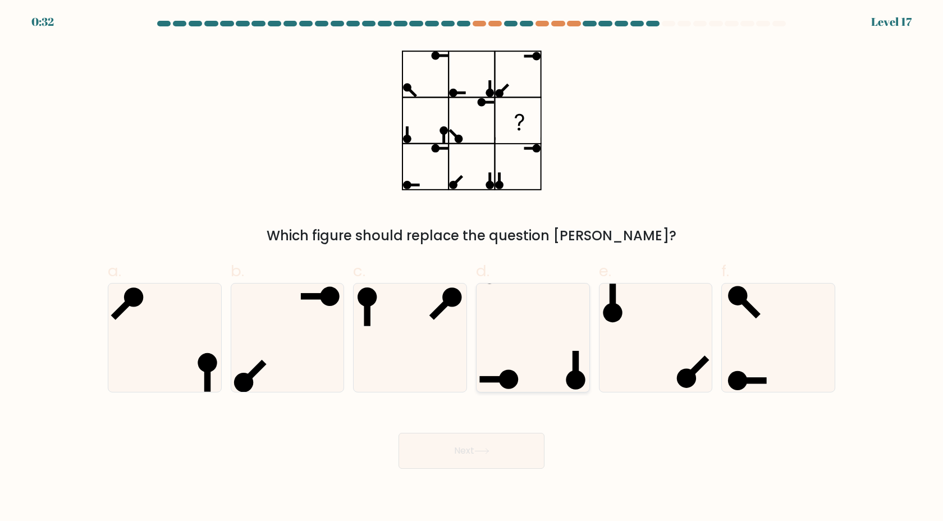
click at [522, 370] on icon at bounding box center [533, 337] width 108 height 108
click at [472, 268] on input "d." at bounding box center [471, 263] width 1 height 7
radio input "true"
click at [488, 451] on icon at bounding box center [481, 450] width 13 height 5
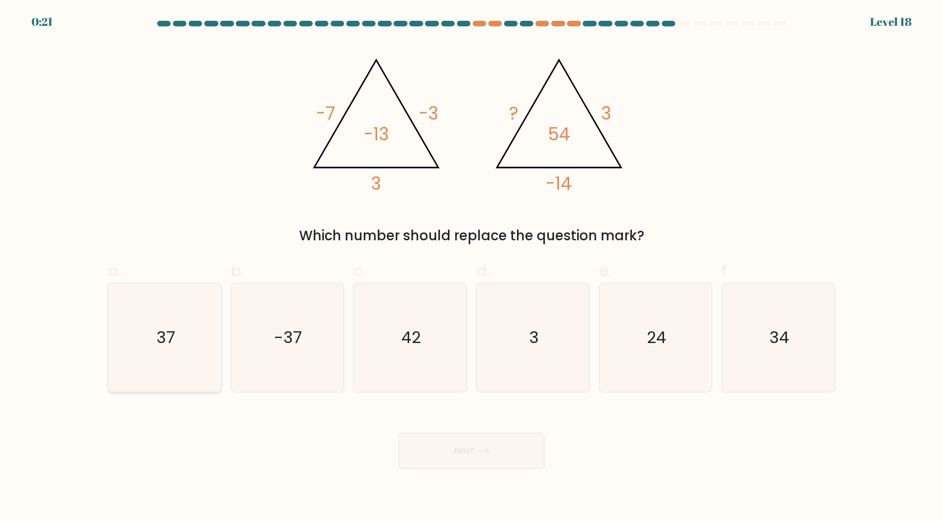
click at [213, 343] on icon "37" at bounding box center [165, 337] width 108 height 108
click at [471, 268] on input "a. 37" at bounding box center [471, 263] width 1 height 7
radio input "true"
click at [484, 446] on button "Next" at bounding box center [471, 451] width 146 height 36
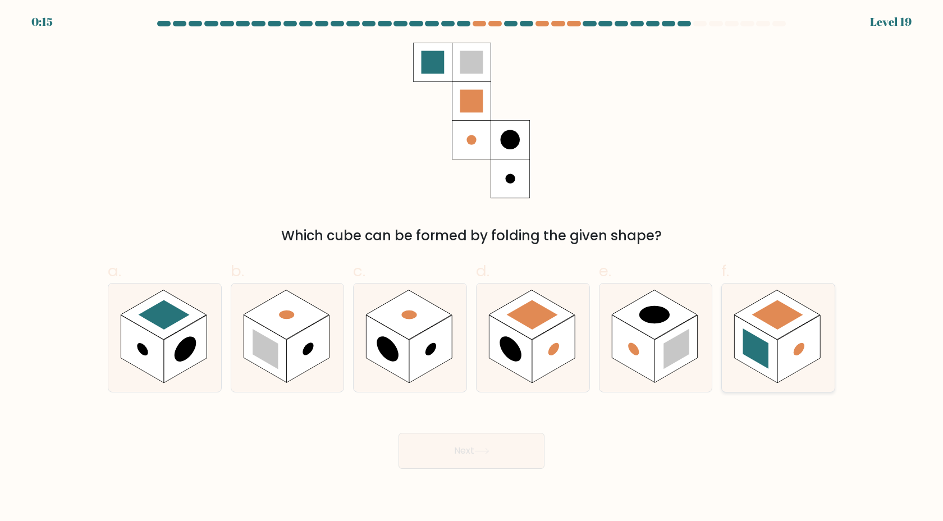
click at [773, 350] on rect at bounding box center [755, 349] width 43 height 68
click at [472, 268] on input "f." at bounding box center [471, 263] width 1 height 7
radio input "true"
click at [498, 453] on button "Next" at bounding box center [471, 451] width 146 height 36
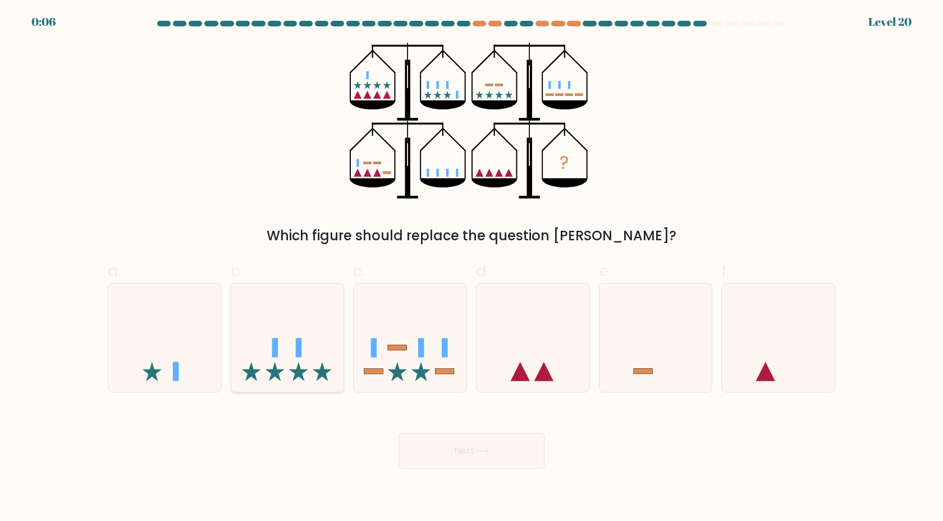
click at [320, 367] on icon at bounding box center [321, 371] width 19 height 19
click at [471, 268] on input "b." at bounding box center [471, 263] width 1 height 7
radio input "true"
click at [449, 450] on button "Next" at bounding box center [471, 451] width 146 height 36
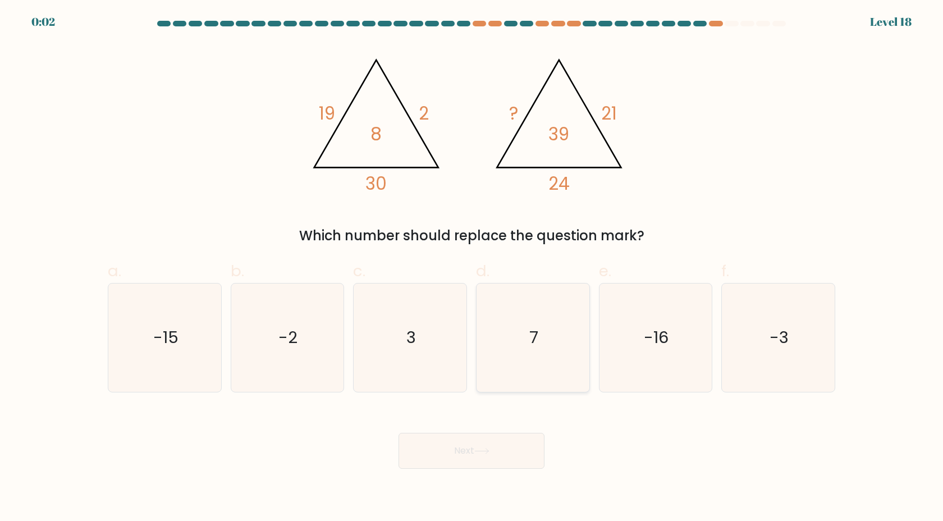
click at [527, 347] on icon "7" at bounding box center [533, 337] width 108 height 108
click at [472, 268] on input "d. 7" at bounding box center [471, 263] width 1 height 7
radio input "true"
click at [480, 466] on button "Next" at bounding box center [471, 451] width 146 height 36
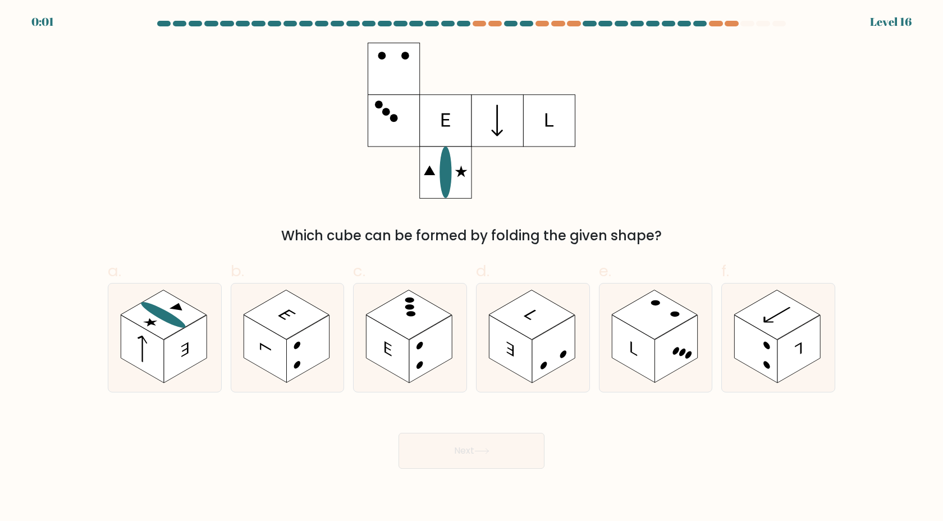
click at [480, 452] on icon at bounding box center [481, 451] width 15 height 6
click at [502, 168] on icon at bounding box center [471, 121] width 208 height 156
click at [154, 362] on rect at bounding box center [142, 349] width 43 height 68
click at [471, 268] on input "a." at bounding box center [471, 263] width 1 height 7
radio input "true"
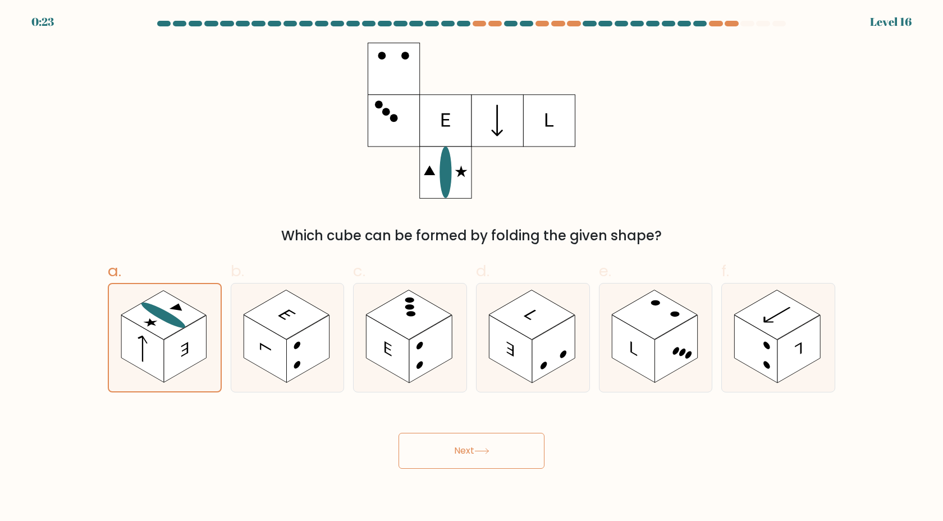
click at [463, 456] on button "Next" at bounding box center [471, 451] width 146 height 36
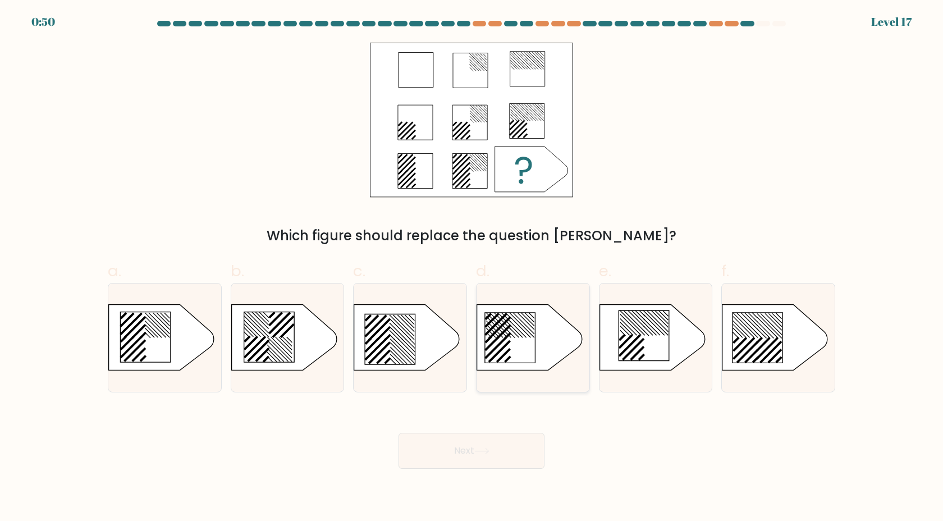
click at [510, 338] on icon at bounding box center [510, 337] width 50 height 50
click at [472, 268] on input "d." at bounding box center [471, 263] width 1 height 7
radio input "true"
click at [488, 466] on button "Next" at bounding box center [471, 451] width 146 height 36
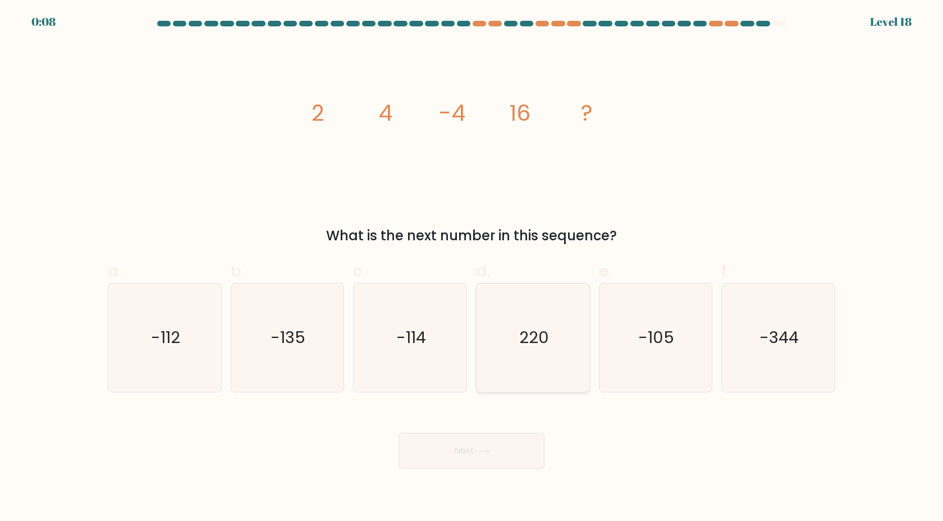
click at [518, 312] on icon "220" at bounding box center [533, 337] width 108 height 108
click at [472, 268] on input "d. 220" at bounding box center [471, 263] width 1 height 7
radio input "true"
click at [482, 447] on button "Next" at bounding box center [471, 451] width 146 height 36
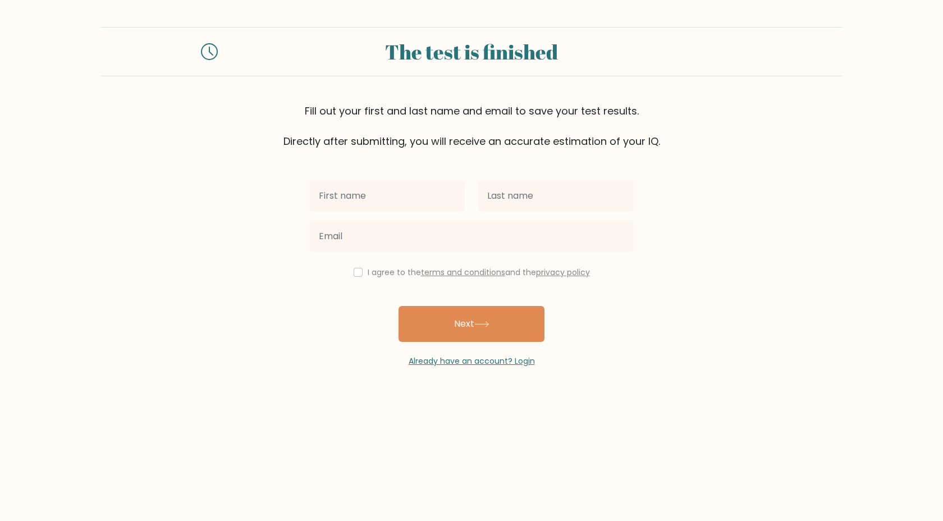
click at [427, 204] on input "text" at bounding box center [387, 195] width 155 height 31
type input "[PERSON_NAME]"
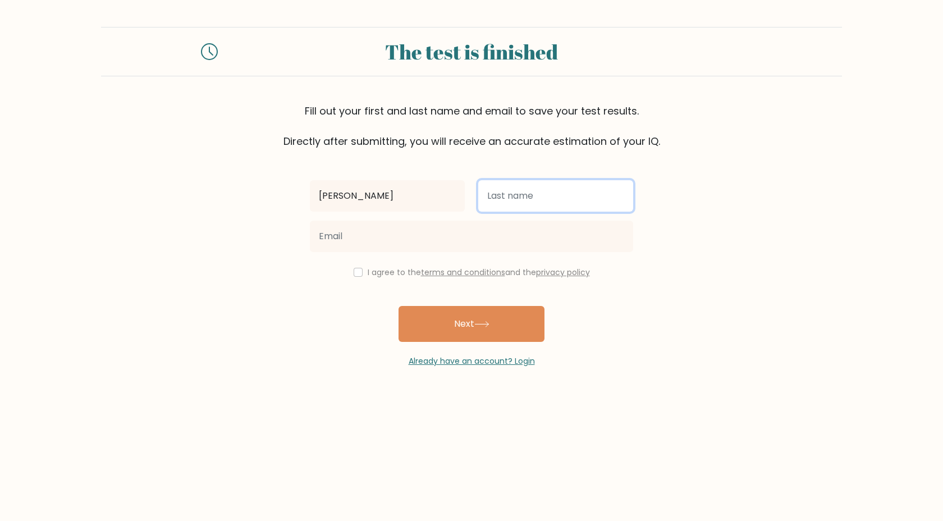
click at [518, 198] on input "text" at bounding box center [555, 195] width 155 height 31
type input "O"
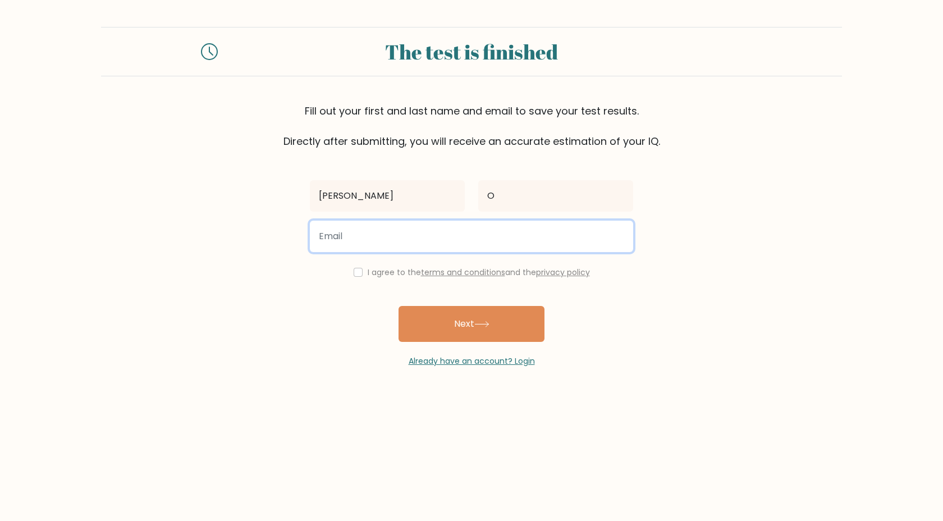
click at [461, 241] on input "email" at bounding box center [471, 235] width 323 height 31
type input "[PERSON_NAME][EMAIL_ADDRESS][DOMAIN_NAME]"
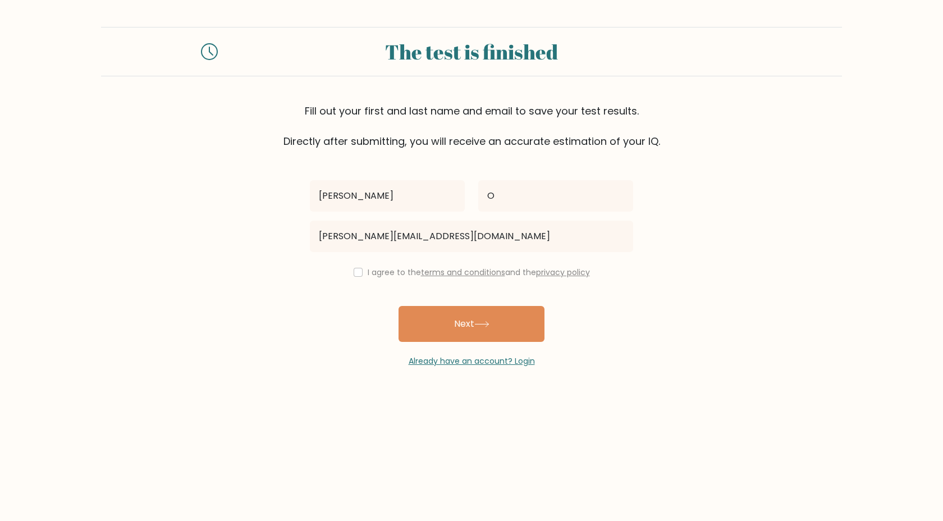
click at [360, 277] on div "I agree to the terms and conditions and the privacy policy" at bounding box center [471, 271] width 337 height 13
click at [353, 268] on input "checkbox" at bounding box center [357, 272] width 9 height 9
checkbox input "true"
click at [445, 323] on button "Next" at bounding box center [471, 324] width 146 height 36
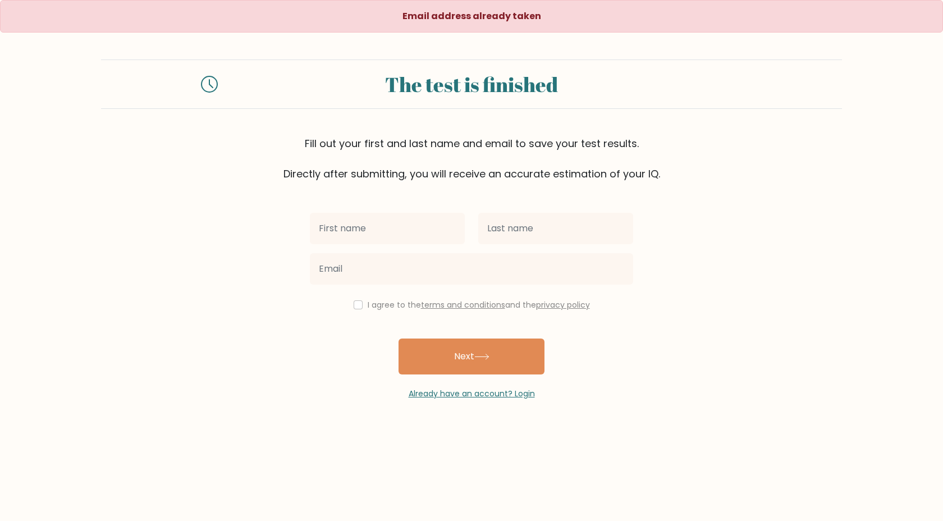
click at [410, 231] on input "text" at bounding box center [387, 228] width 155 height 31
click at [398, 192] on div "I agree to the terms and conditions and the privacy policy Next Already have an…" at bounding box center [471, 290] width 337 height 218
click at [476, 393] on link "Already have an account? Login" at bounding box center [471, 393] width 126 height 11
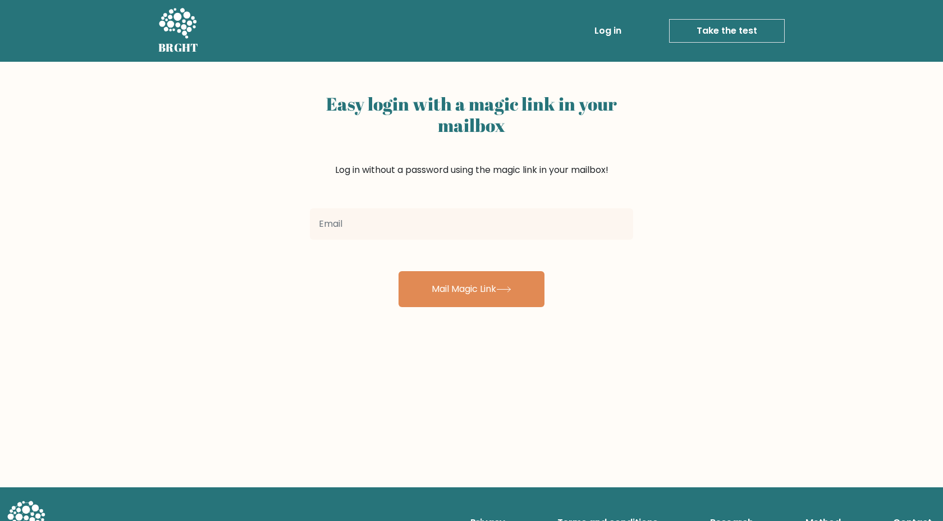
click at [463, 215] on input "email" at bounding box center [471, 223] width 323 height 31
click at [447, 223] on input "email" at bounding box center [471, 223] width 323 height 31
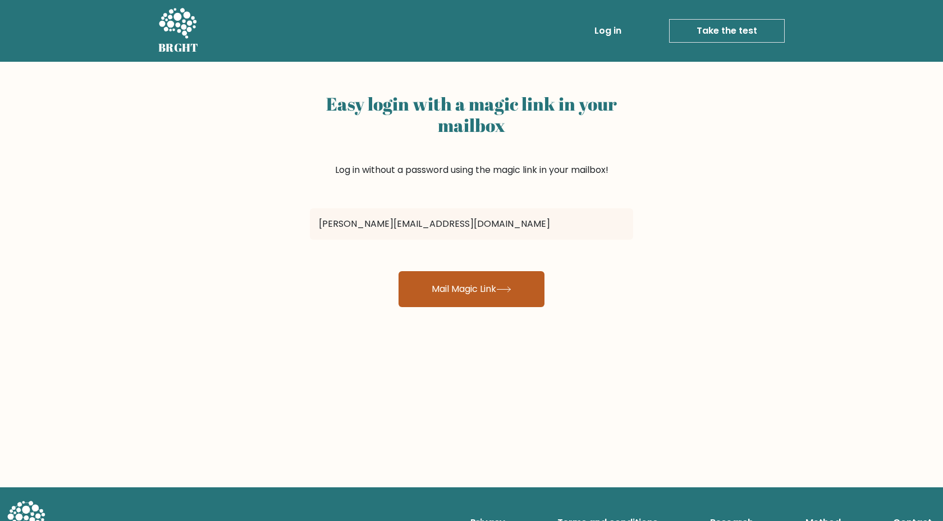
type input "[PERSON_NAME][EMAIL_ADDRESS][DOMAIN_NAME]"
click at [444, 287] on button "Mail Magic Link" at bounding box center [471, 289] width 146 height 36
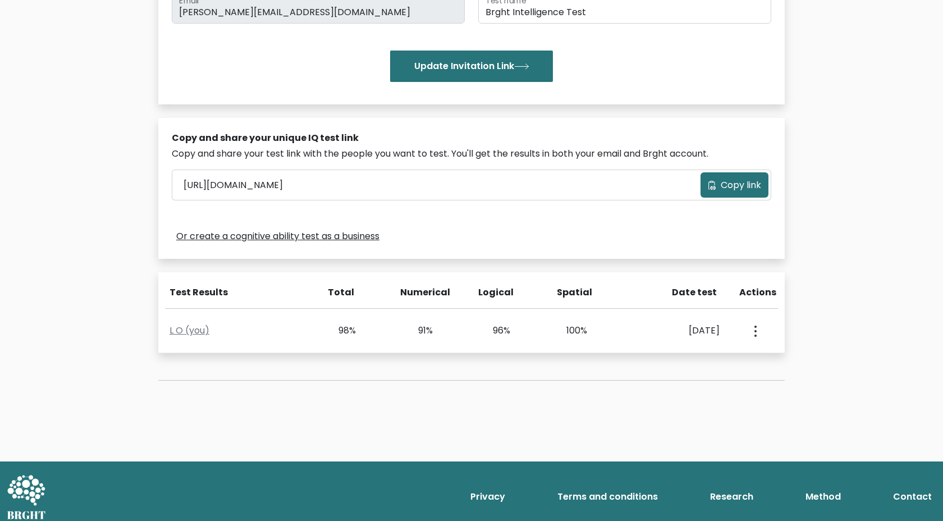
scroll to position [246, 0]
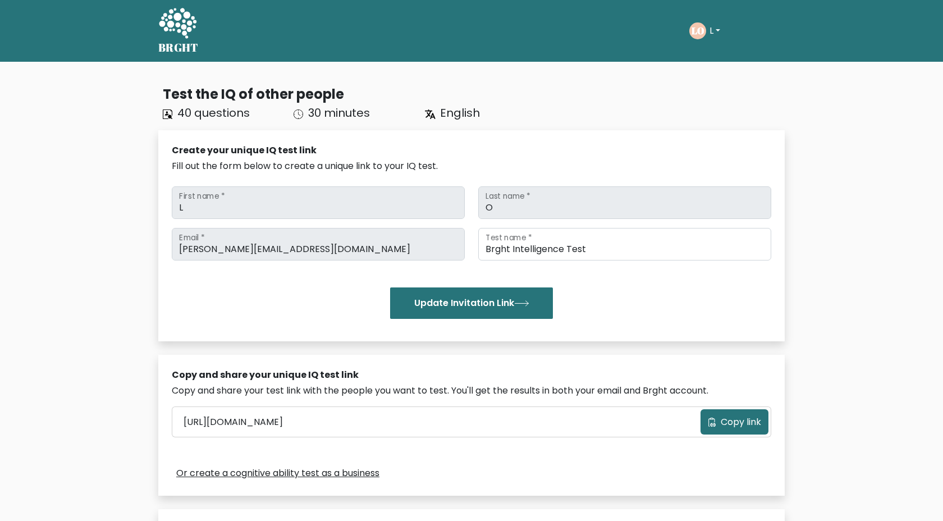
click at [718, 29] on button "L" at bounding box center [714, 31] width 17 height 15
click at [719, 51] on link "Dashboard" at bounding box center [734, 54] width 89 height 18
click at [716, 30] on button "L" at bounding box center [714, 31] width 17 height 15
click at [718, 77] on link "Profile" at bounding box center [734, 72] width 89 height 18
